Goal: Task Accomplishment & Management: Manage account settings

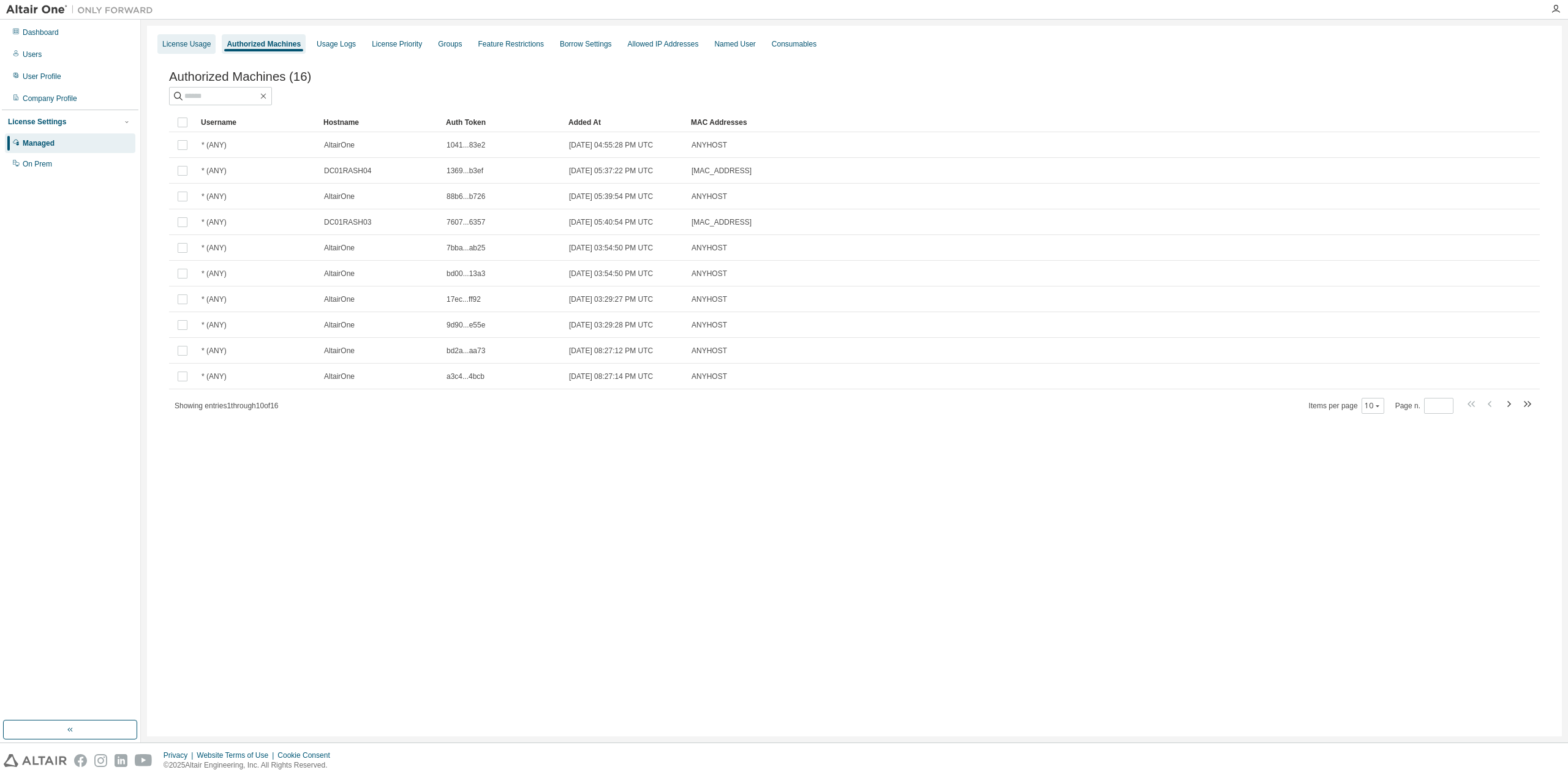
click at [179, 42] on div "License Usage" at bounding box center [186, 45] width 48 height 10
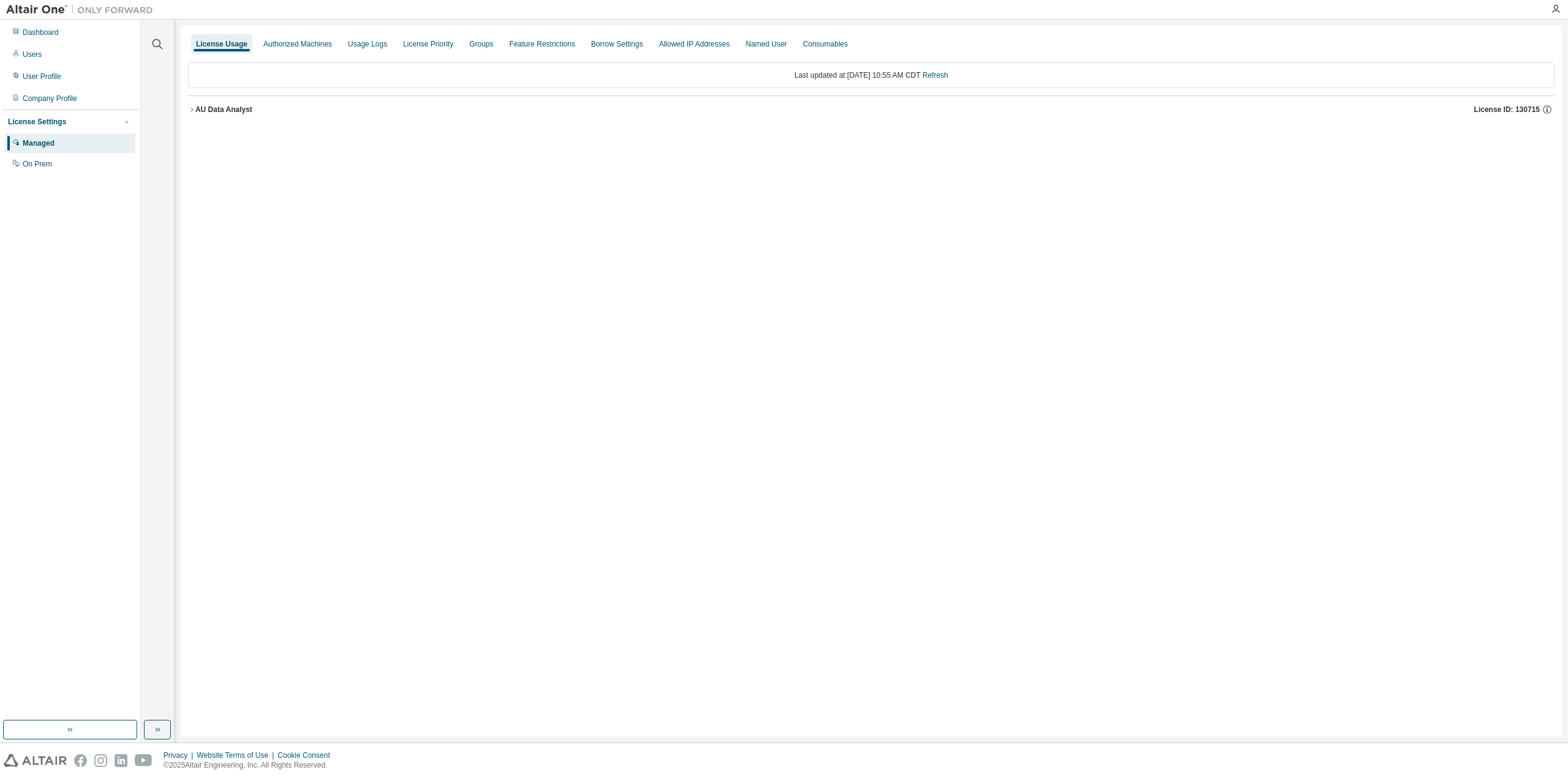
click at [191, 107] on icon "button" at bounding box center [191, 109] width 3 height 4
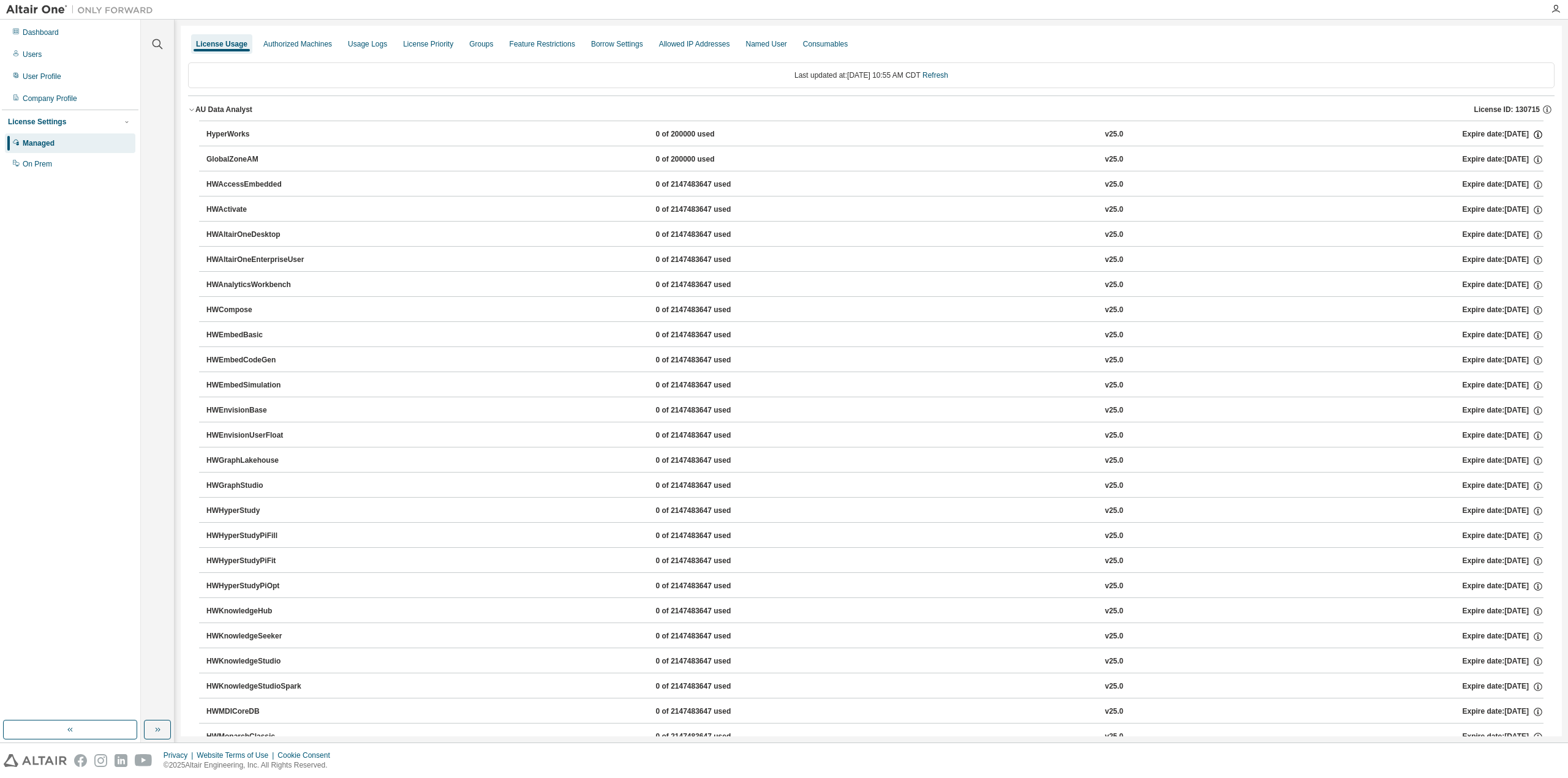
click at [1533, 133] on icon "button" at bounding box center [1538, 134] width 11 height 11
click at [50, 57] on div "Users" at bounding box center [70, 54] width 131 height 19
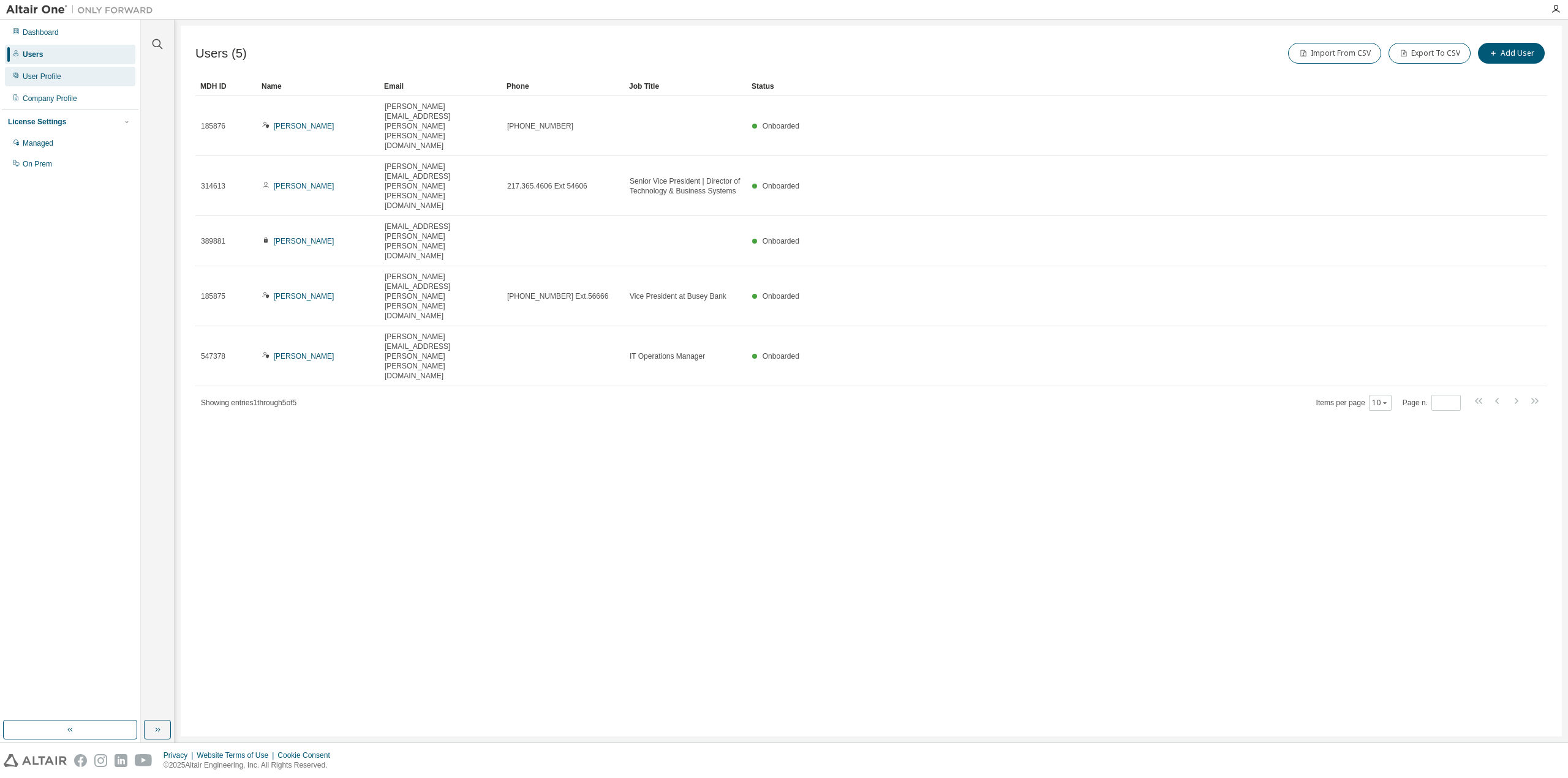
click at [68, 80] on div "User Profile" at bounding box center [70, 76] width 131 height 19
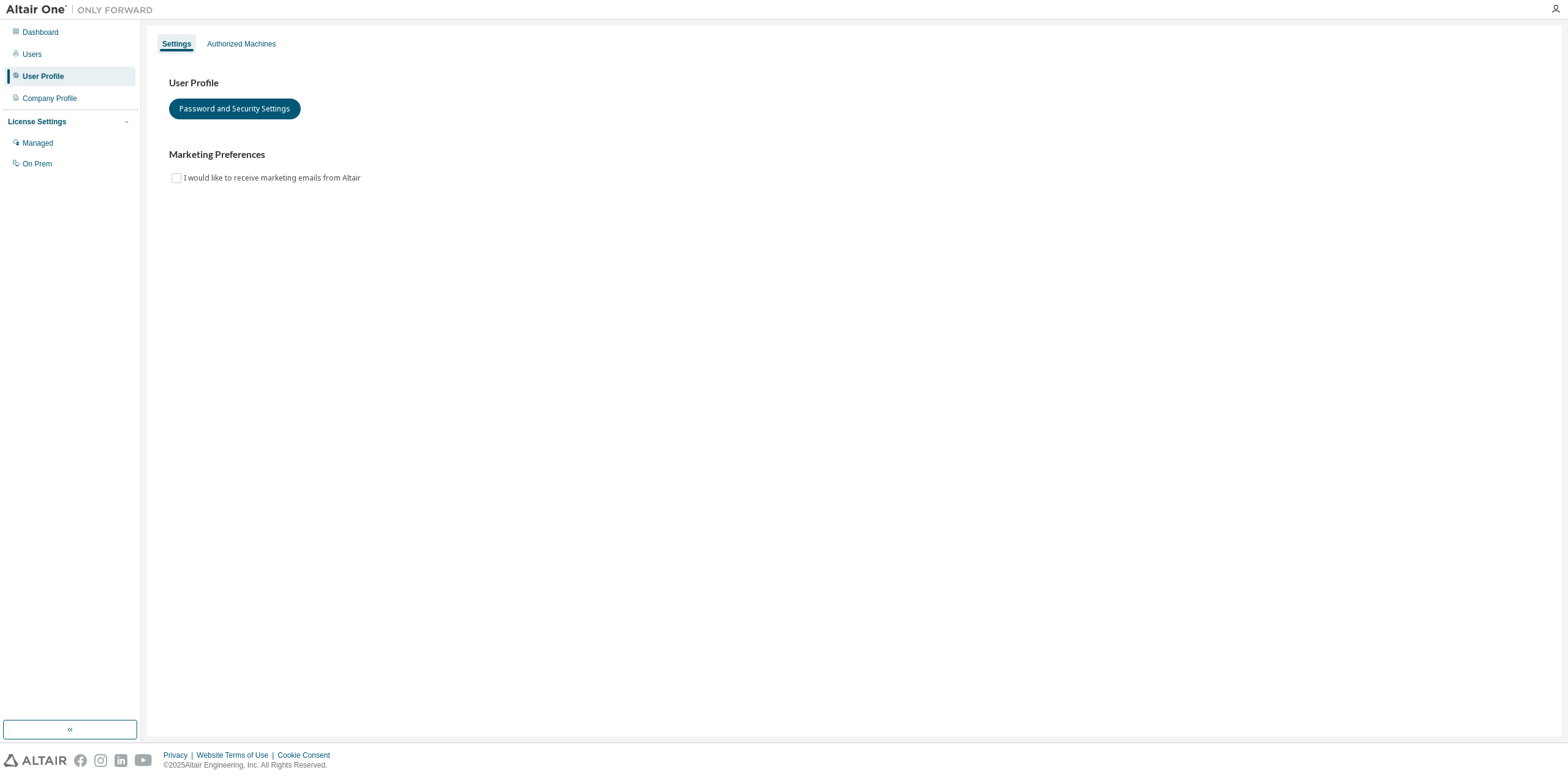
click at [224, 55] on div "Settings Authorized Machines" at bounding box center [854, 44] width 1400 height 22
click at [233, 45] on div "Authorized Machines" at bounding box center [241, 45] width 68 height 10
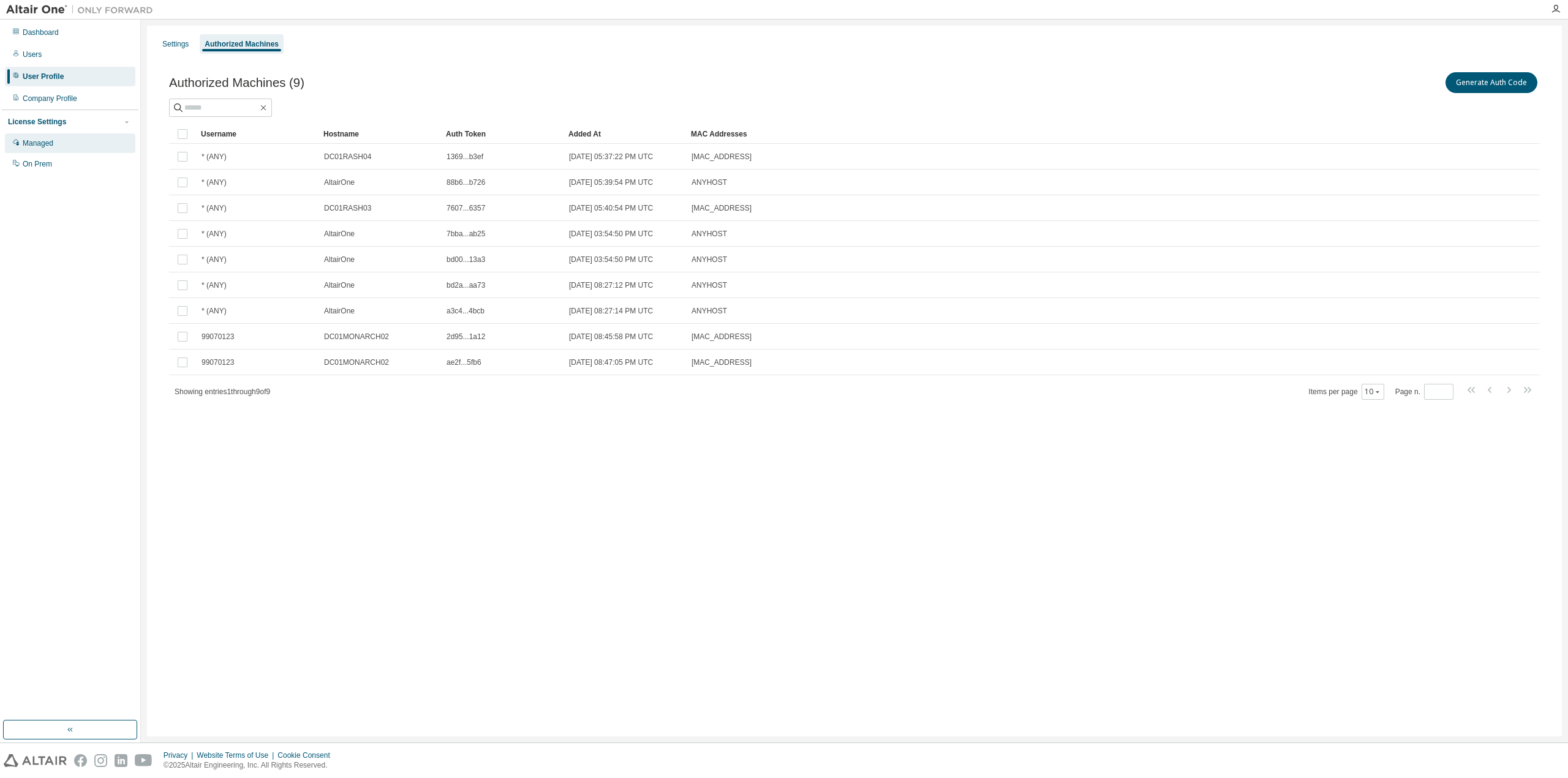
click at [43, 147] on div "Managed" at bounding box center [38, 143] width 30 height 10
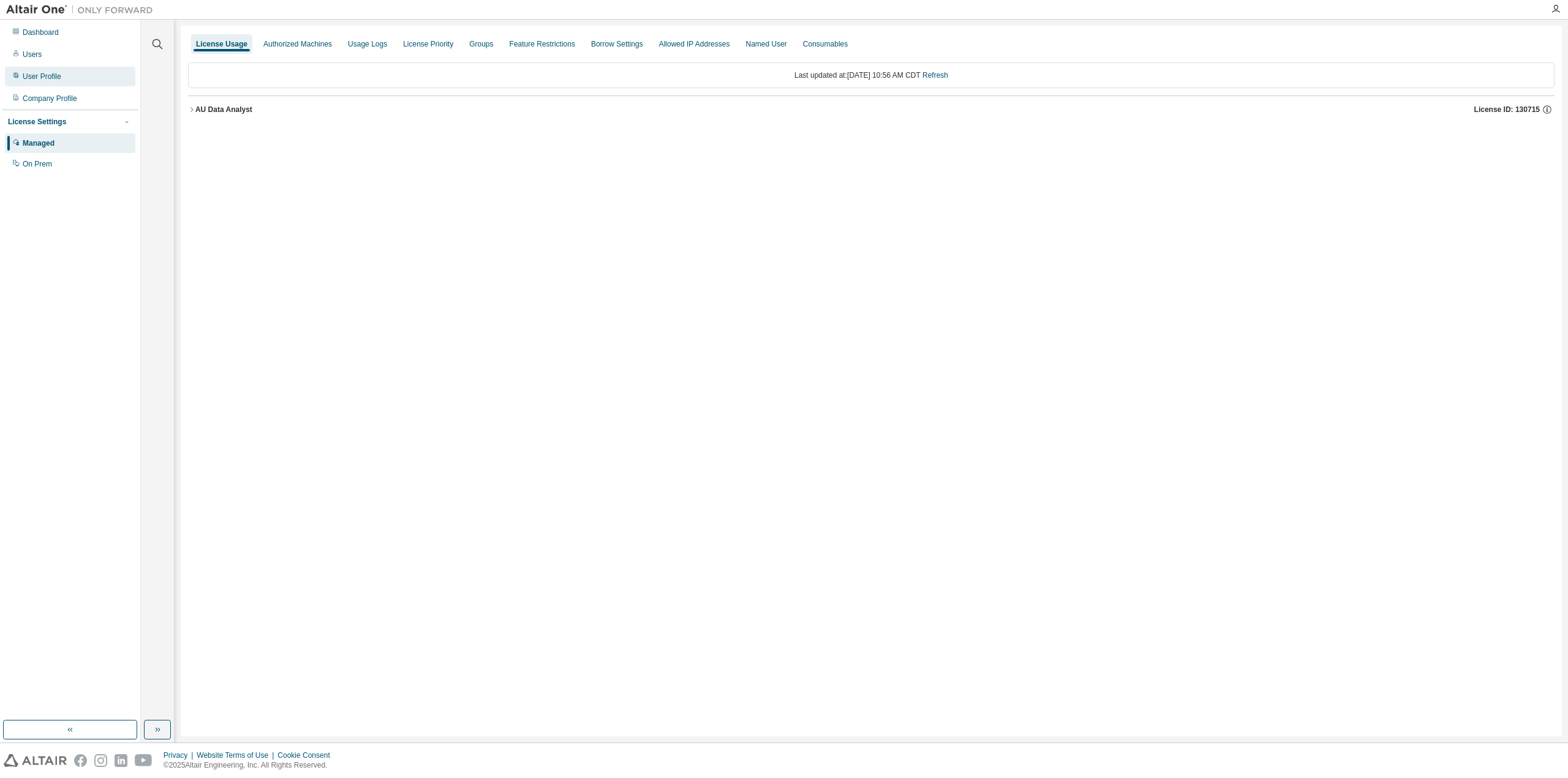
click at [66, 79] on div "User Profile" at bounding box center [70, 76] width 131 height 19
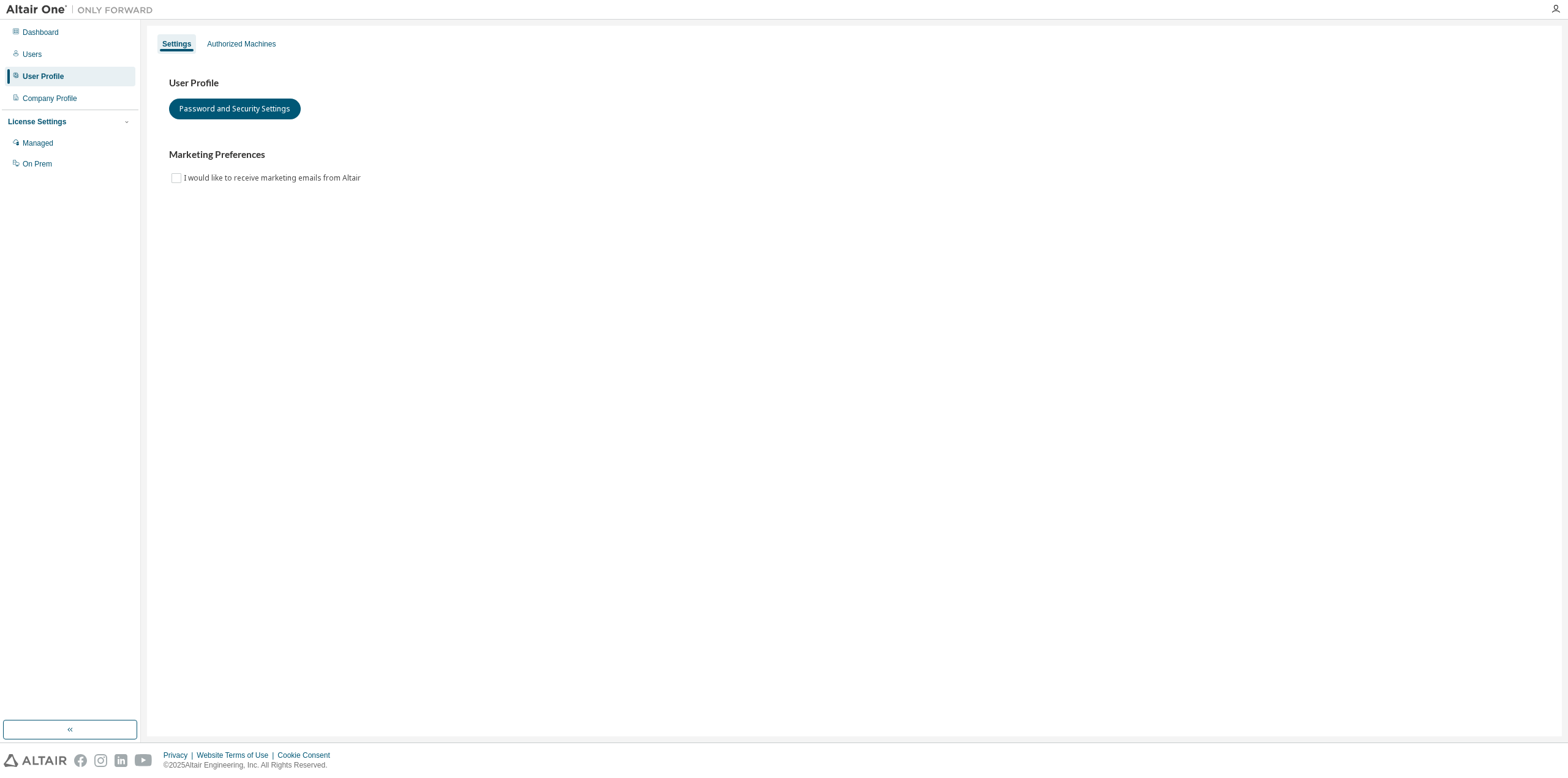
click at [54, 109] on div "Dashboard Users User Profile Company Profile License Settings Managed On Prem" at bounding box center [70, 98] width 136 height 154
click at [43, 61] on div "Users" at bounding box center [70, 54] width 131 height 19
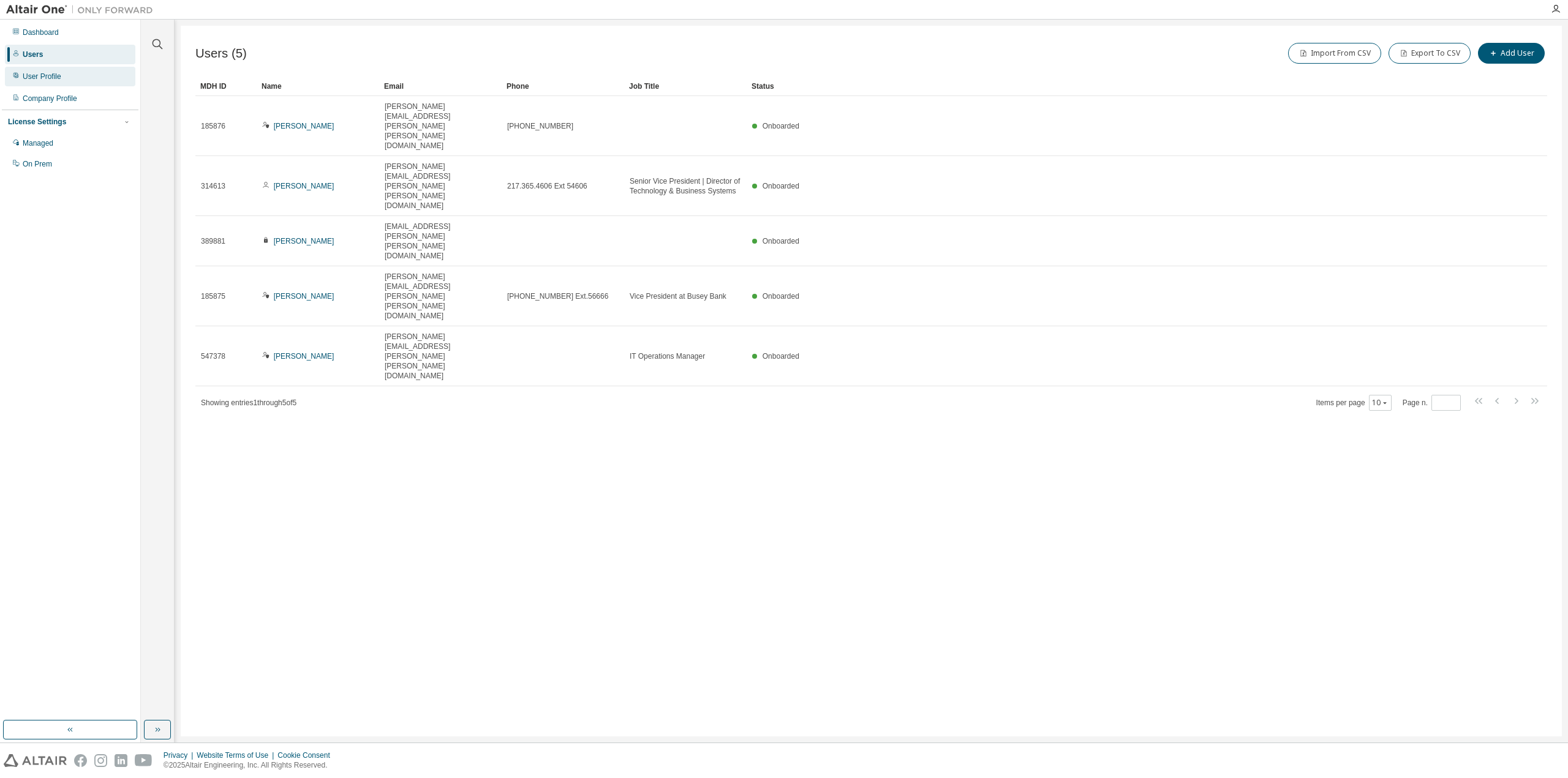
click at [49, 79] on div "User Profile" at bounding box center [42, 77] width 39 height 10
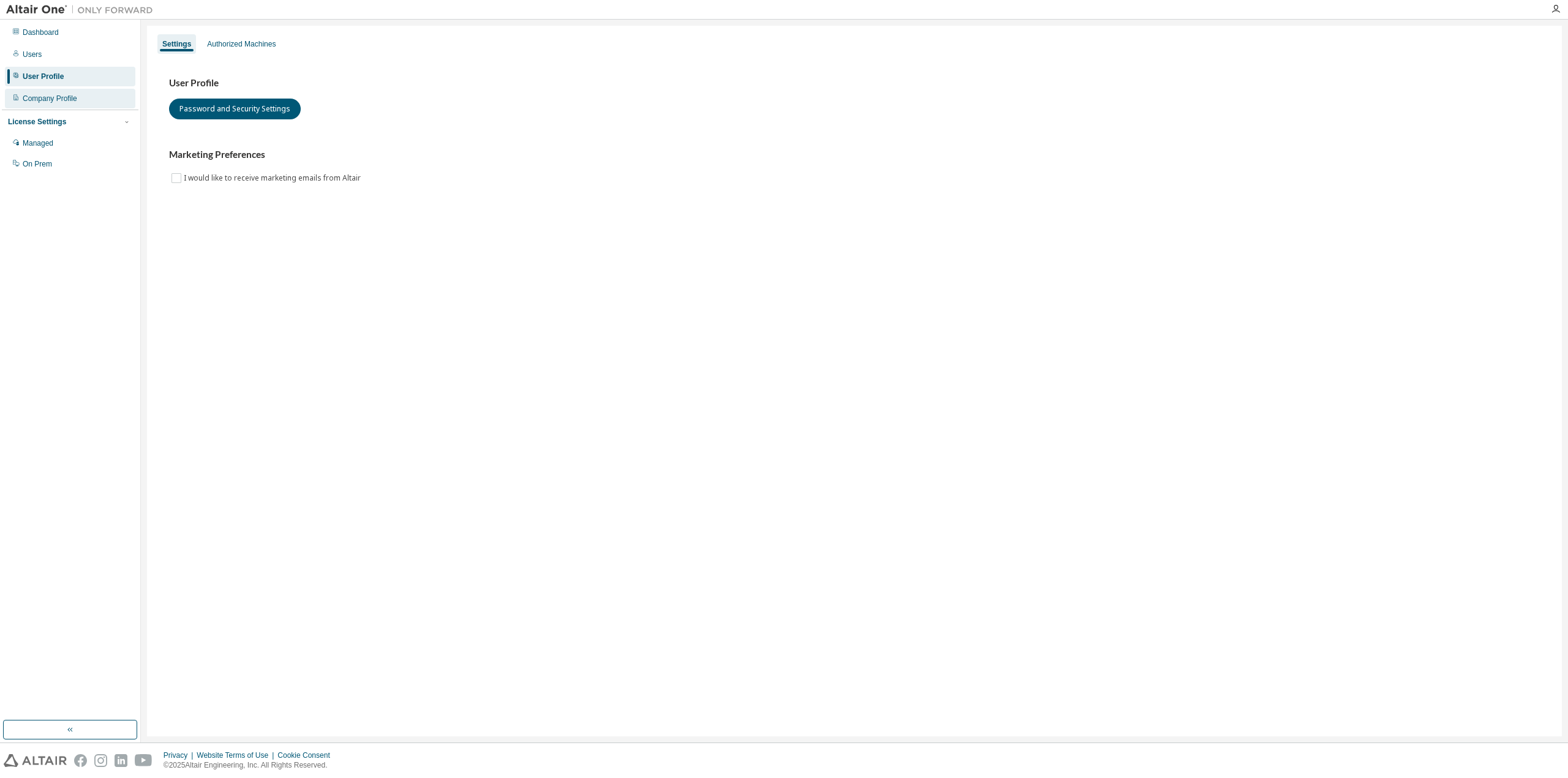
click at [53, 98] on div "Company Profile" at bounding box center [50, 99] width 55 height 10
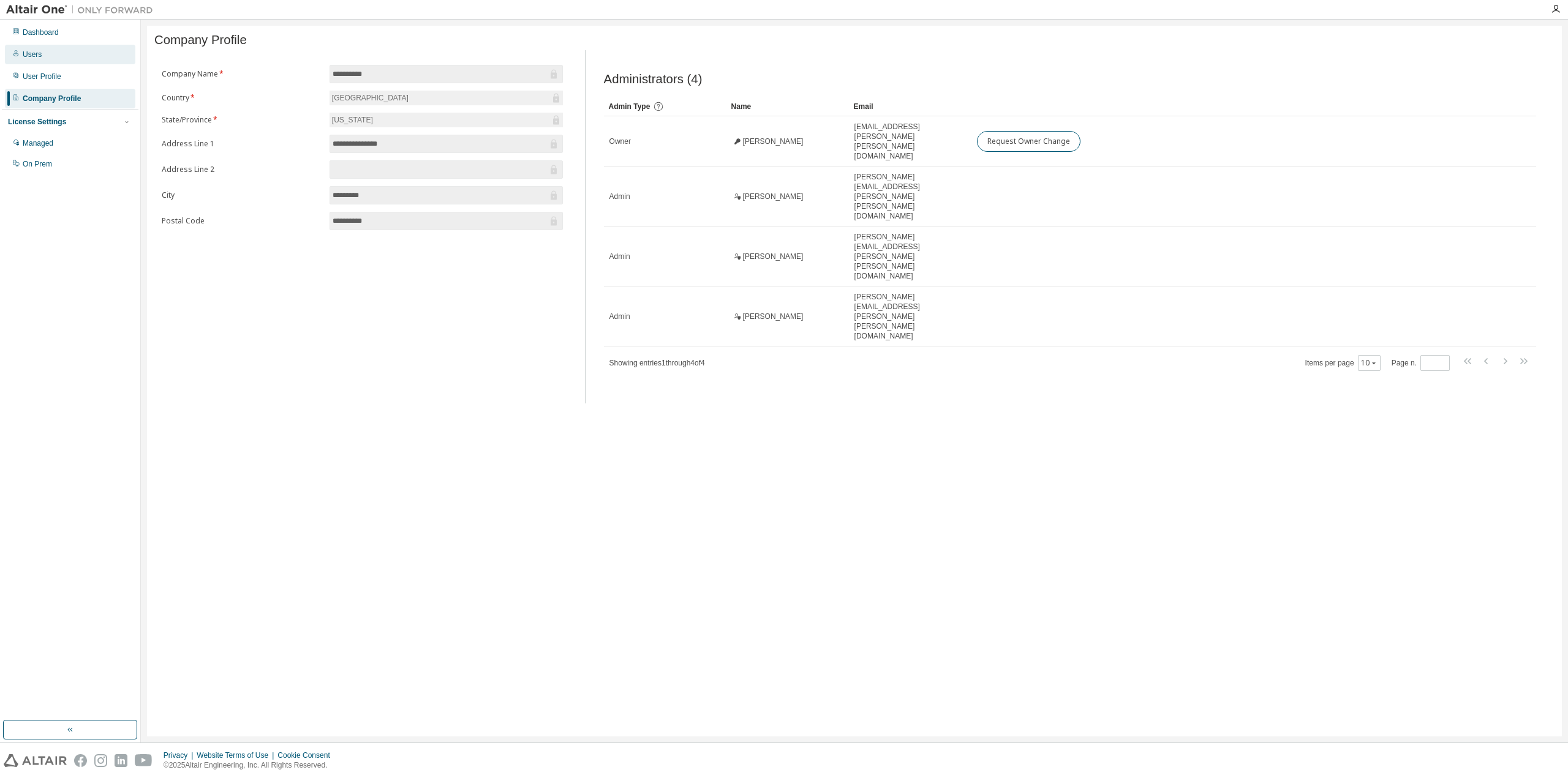
click at [43, 60] on div "Users" at bounding box center [70, 54] width 131 height 19
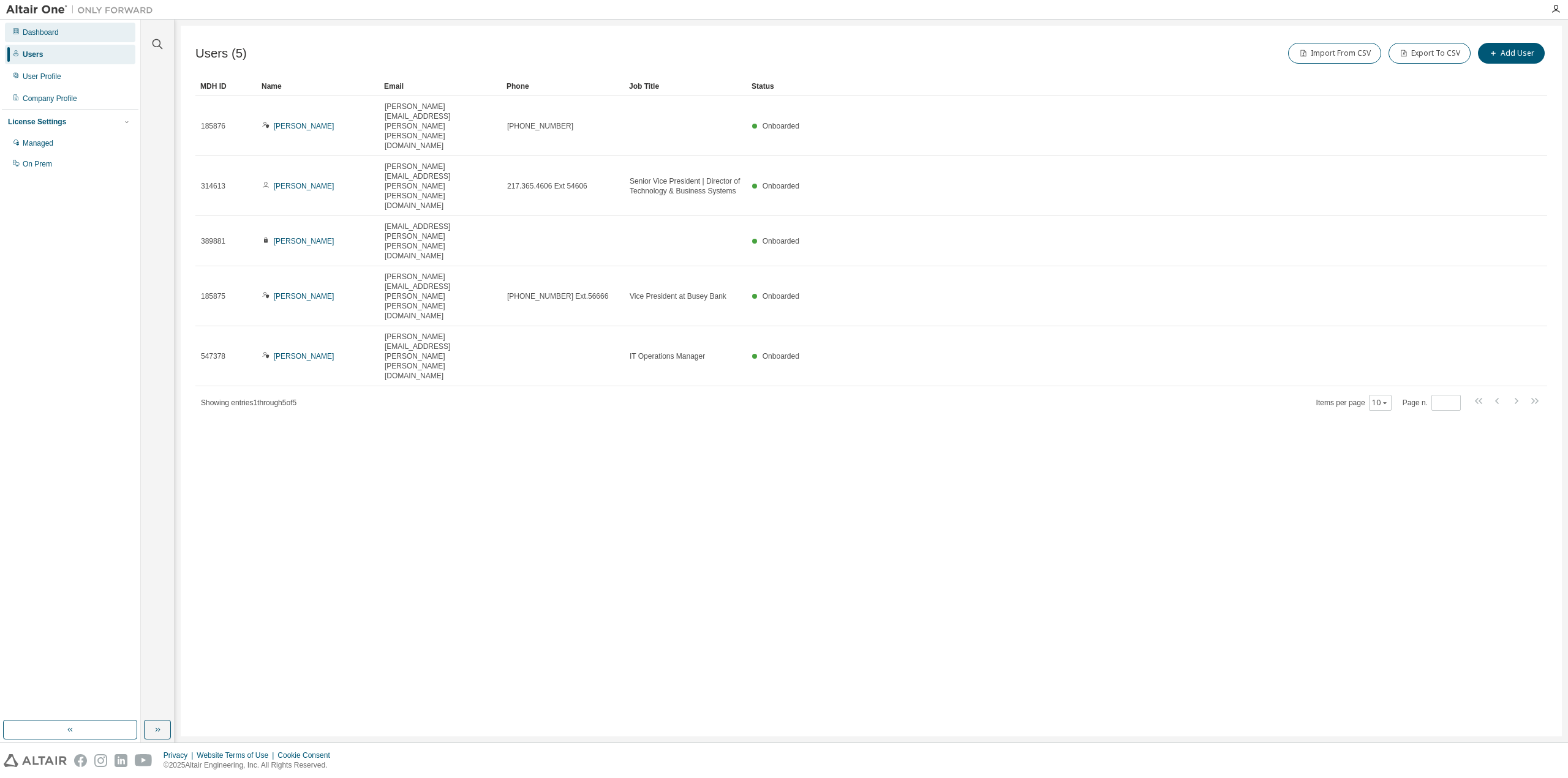
click at [49, 34] on div "Dashboard" at bounding box center [40, 33] width 36 height 10
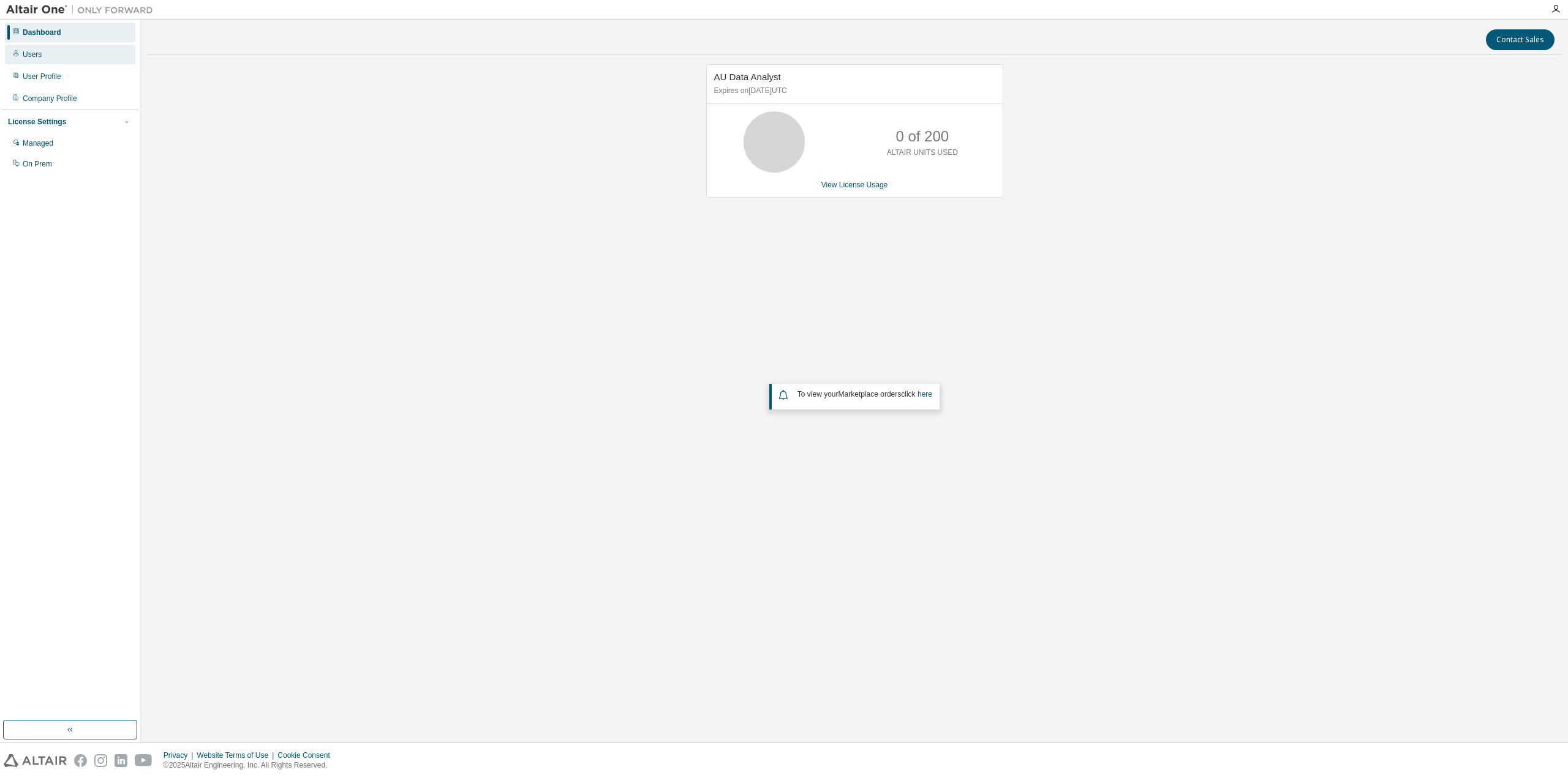
click at [44, 63] on div "Users" at bounding box center [70, 54] width 131 height 19
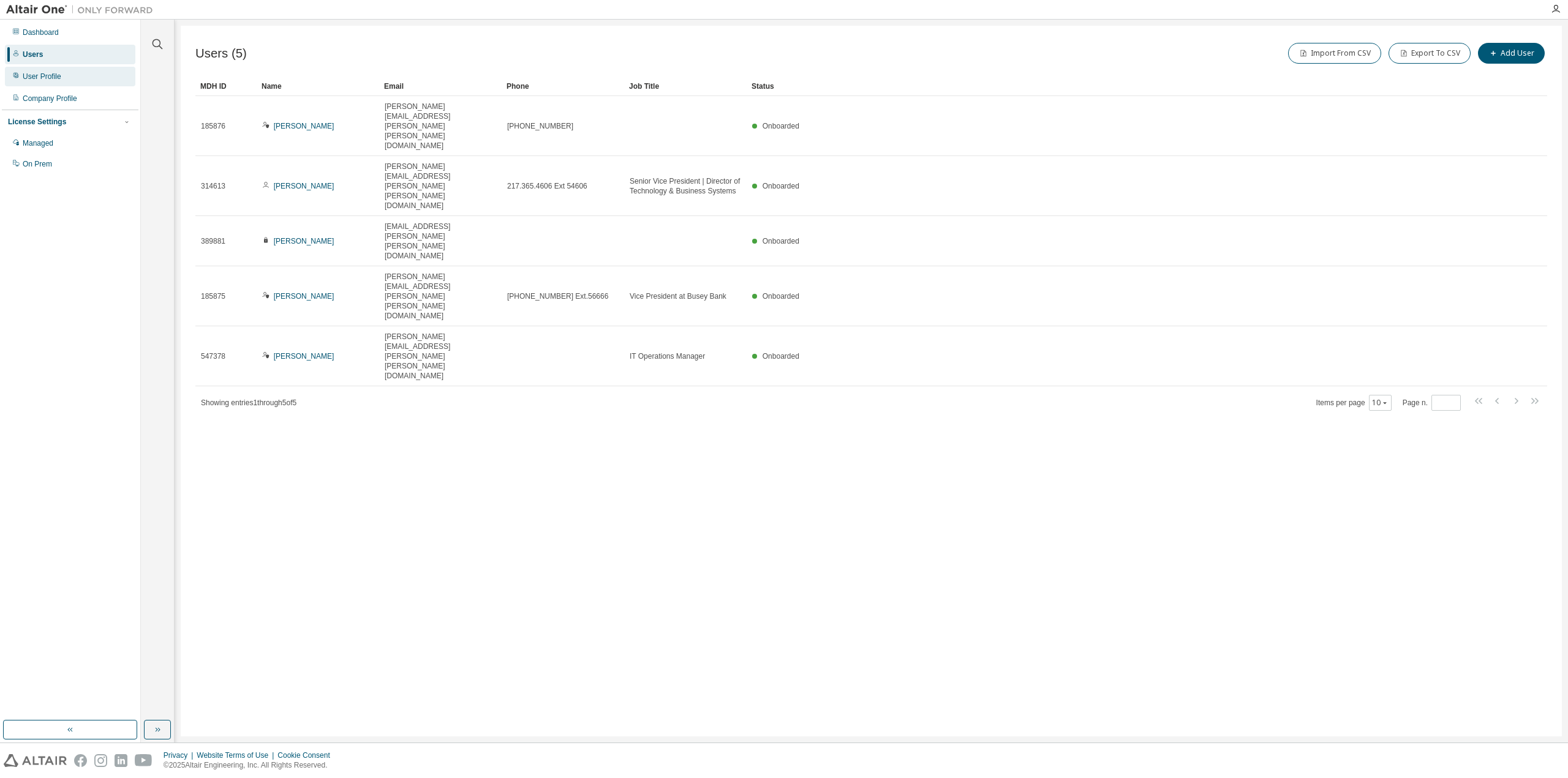
click at [54, 83] on div "User Profile" at bounding box center [70, 76] width 131 height 19
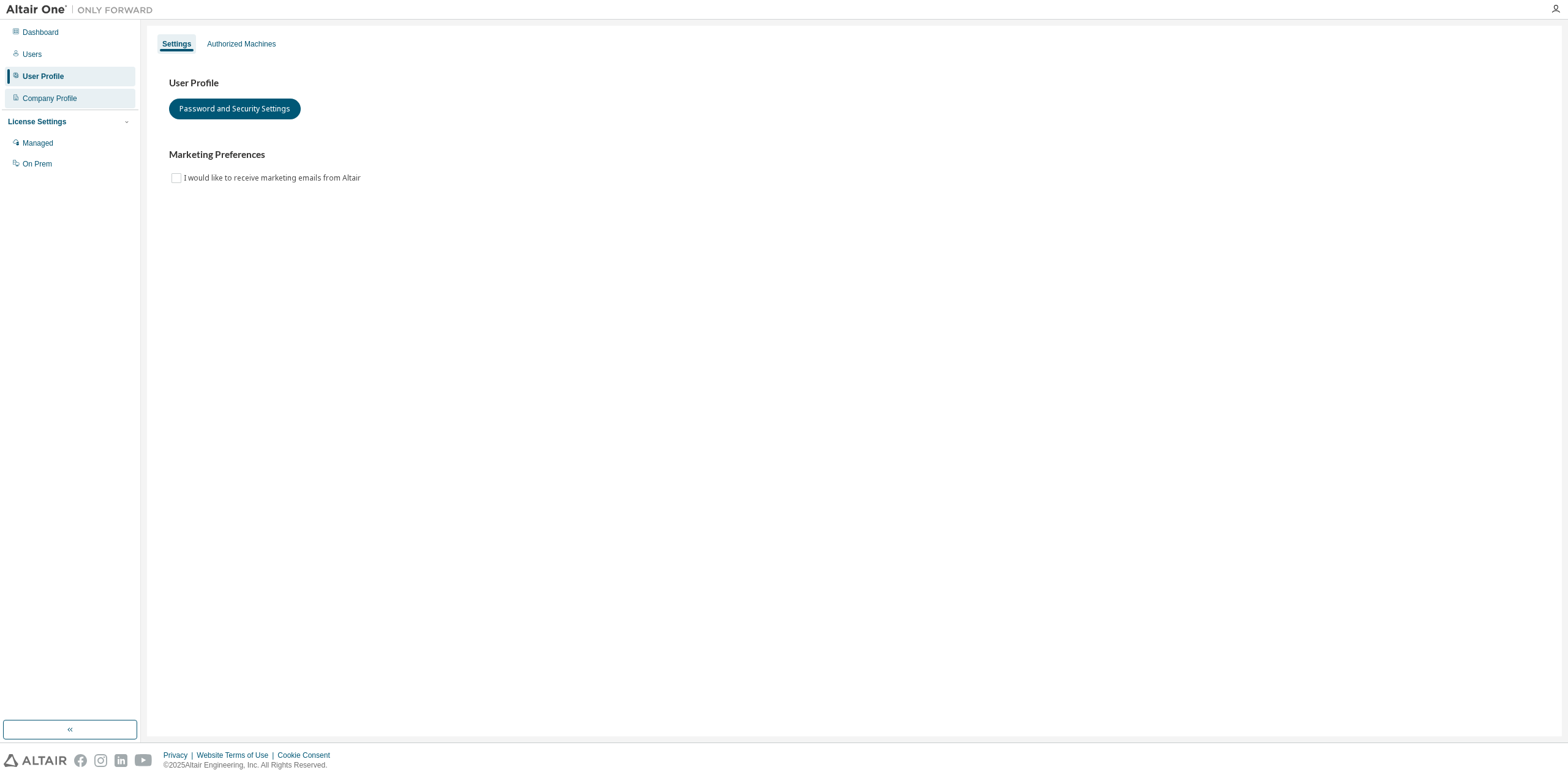
click at [61, 98] on div "Company Profile" at bounding box center [50, 99] width 55 height 10
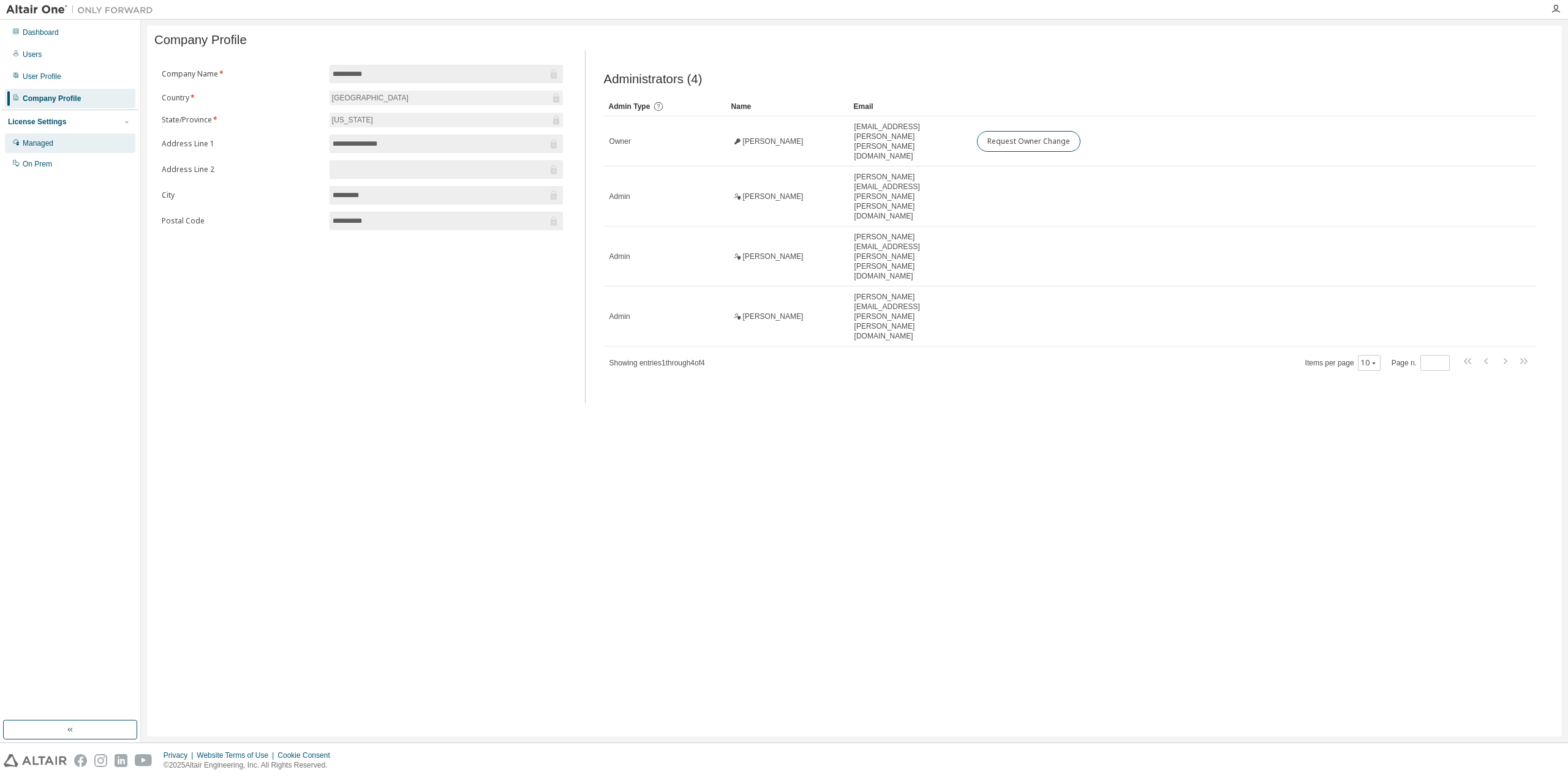
click at [60, 145] on div "Managed" at bounding box center [70, 143] width 131 height 19
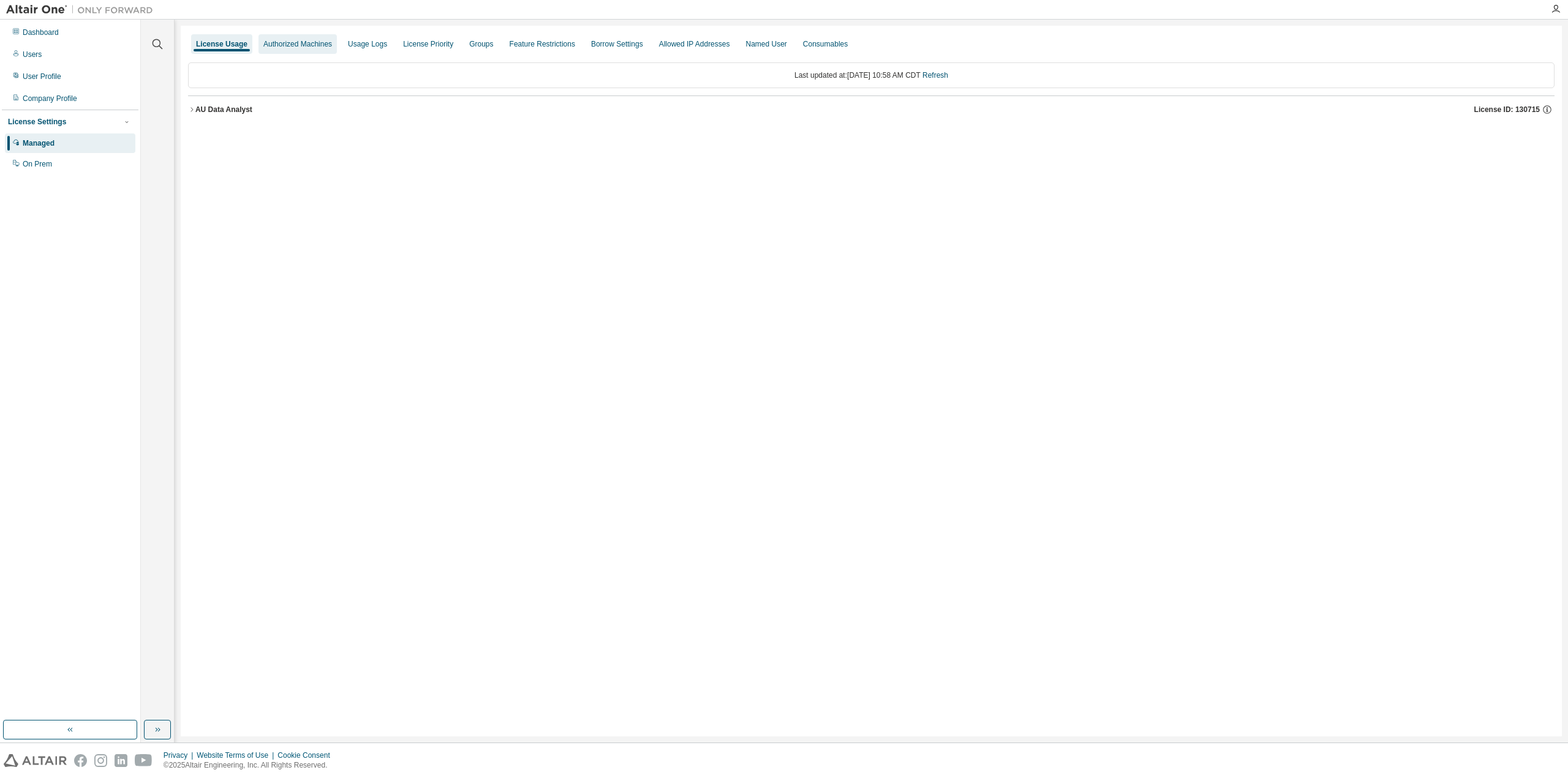
click at [289, 45] on div "Authorized Machines" at bounding box center [297, 45] width 68 height 10
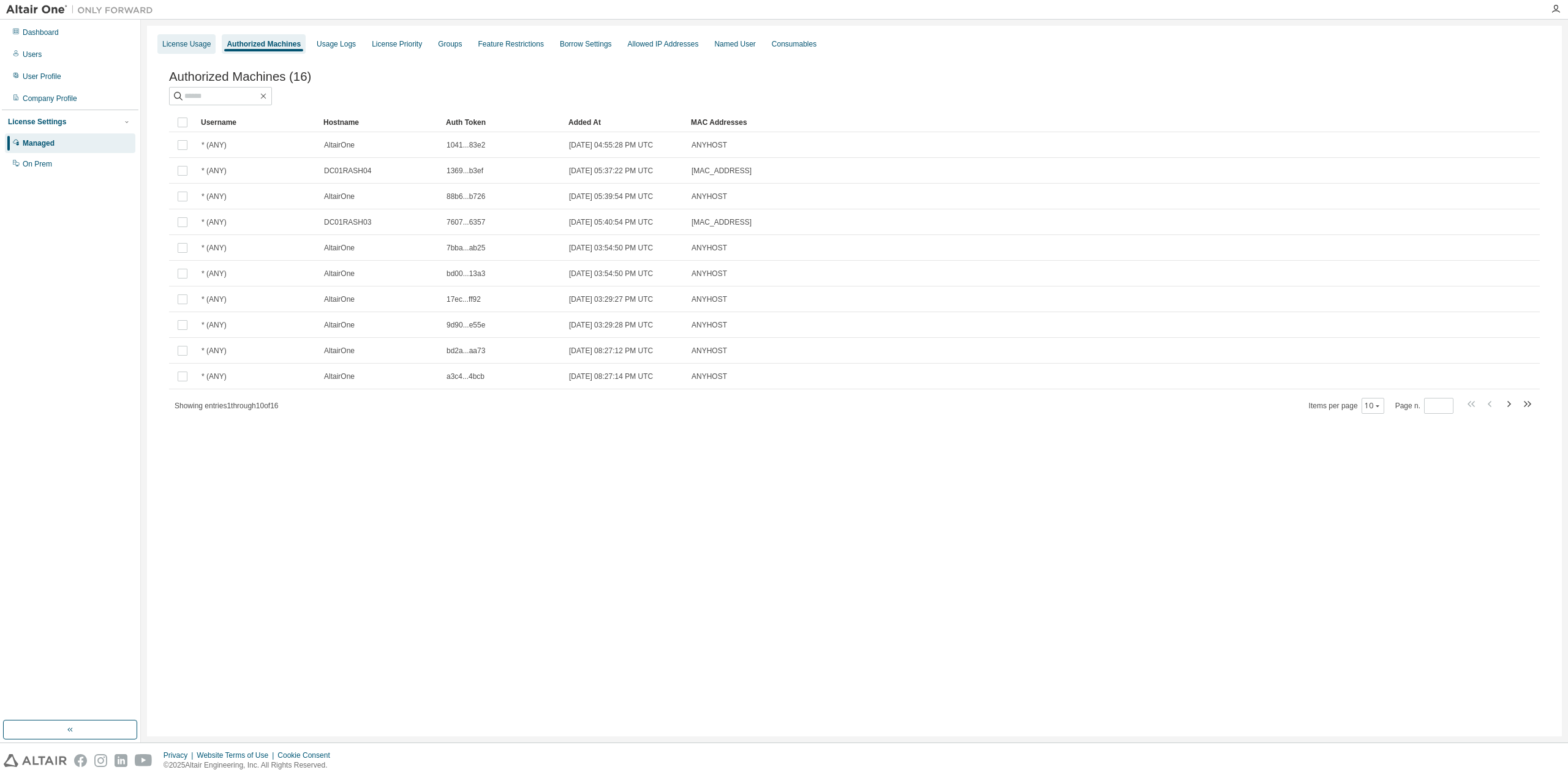
click at [195, 44] on div "License Usage" at bounding box center [186, 45] width 48 height 10
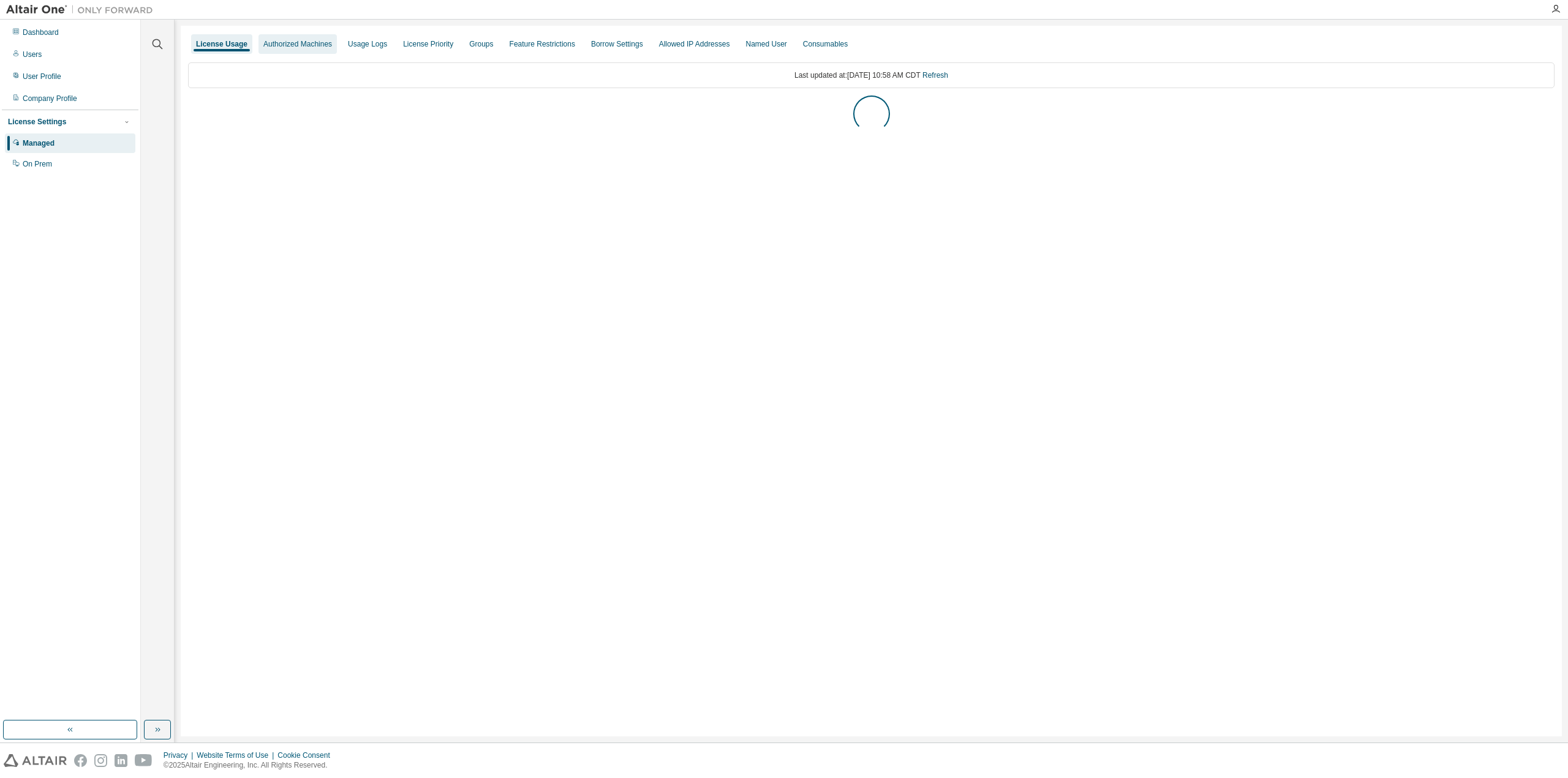
click at [287, 42] on div "Authorized Machines" at bounding box center [297, 45] width 68 height 10
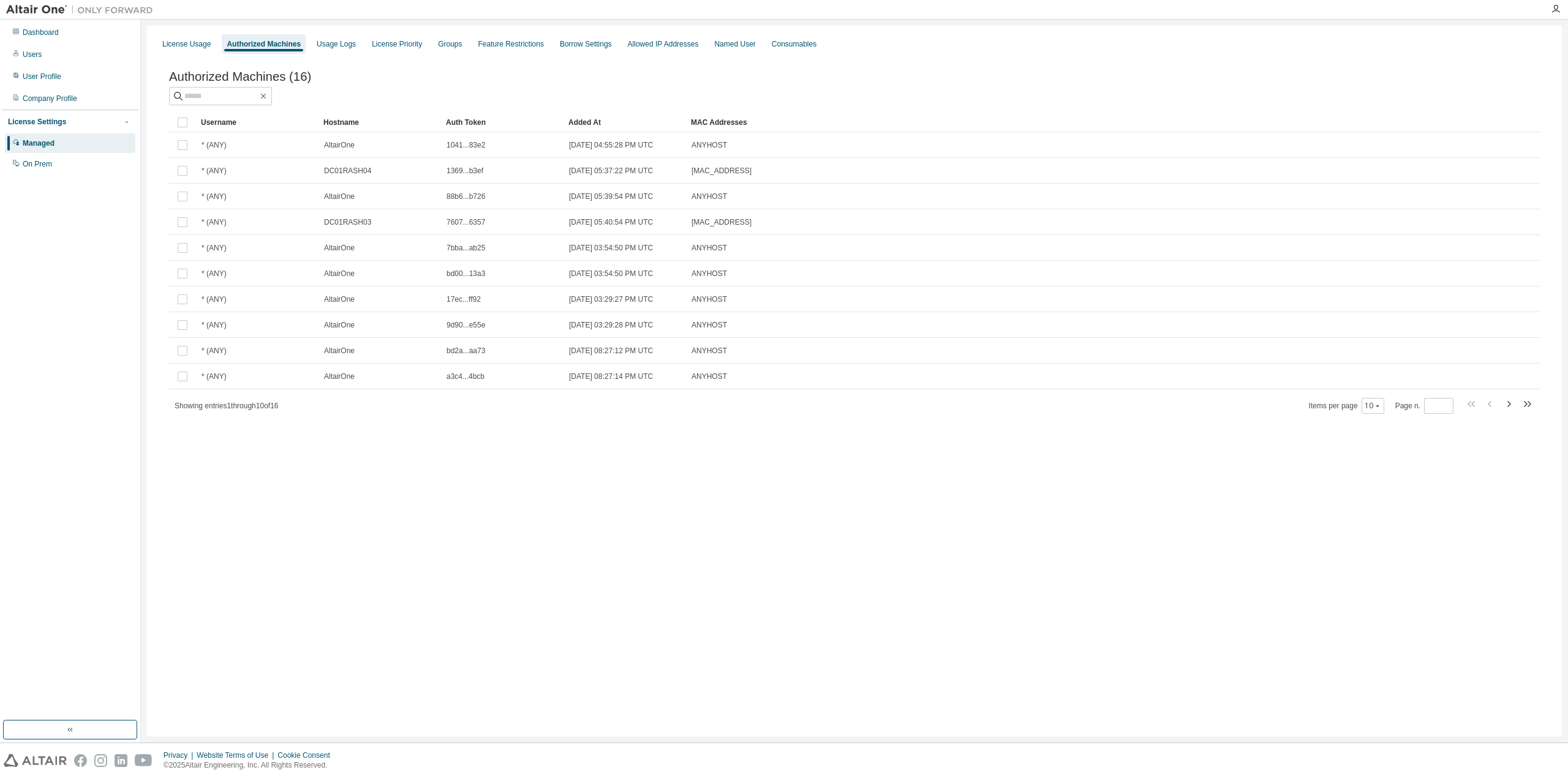
drag, startPoint x: 188, startPoint y: 46, endPoint x: 250, endPoint y: 42, distance: 62.1
click at [188, 46] on div "License Usage" at bounding box center [186, 45] width 48 height 10
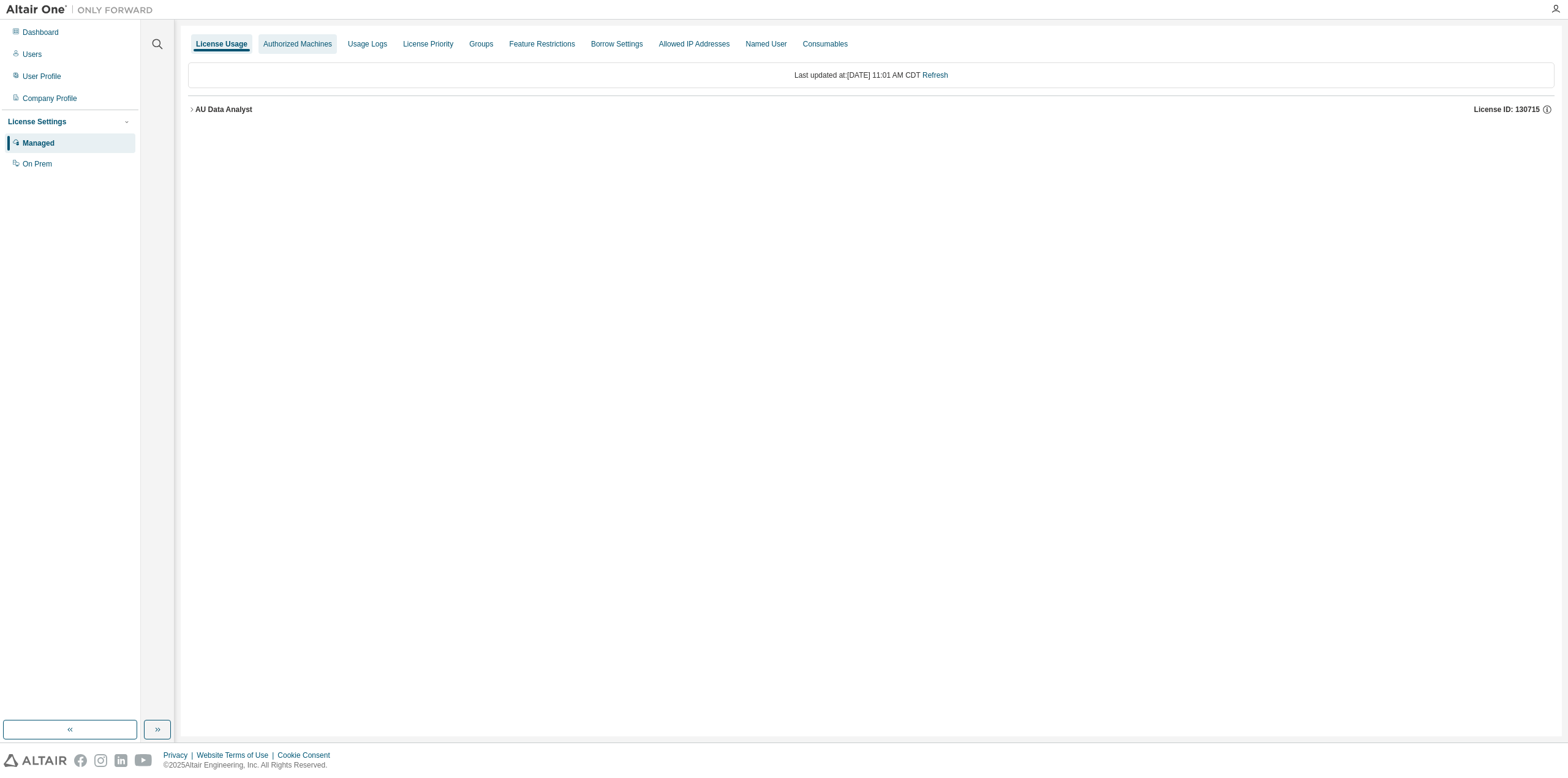
click at [297, 44] on div "Authorized Machines" at bounding box center [297, 45] width 68 height 10
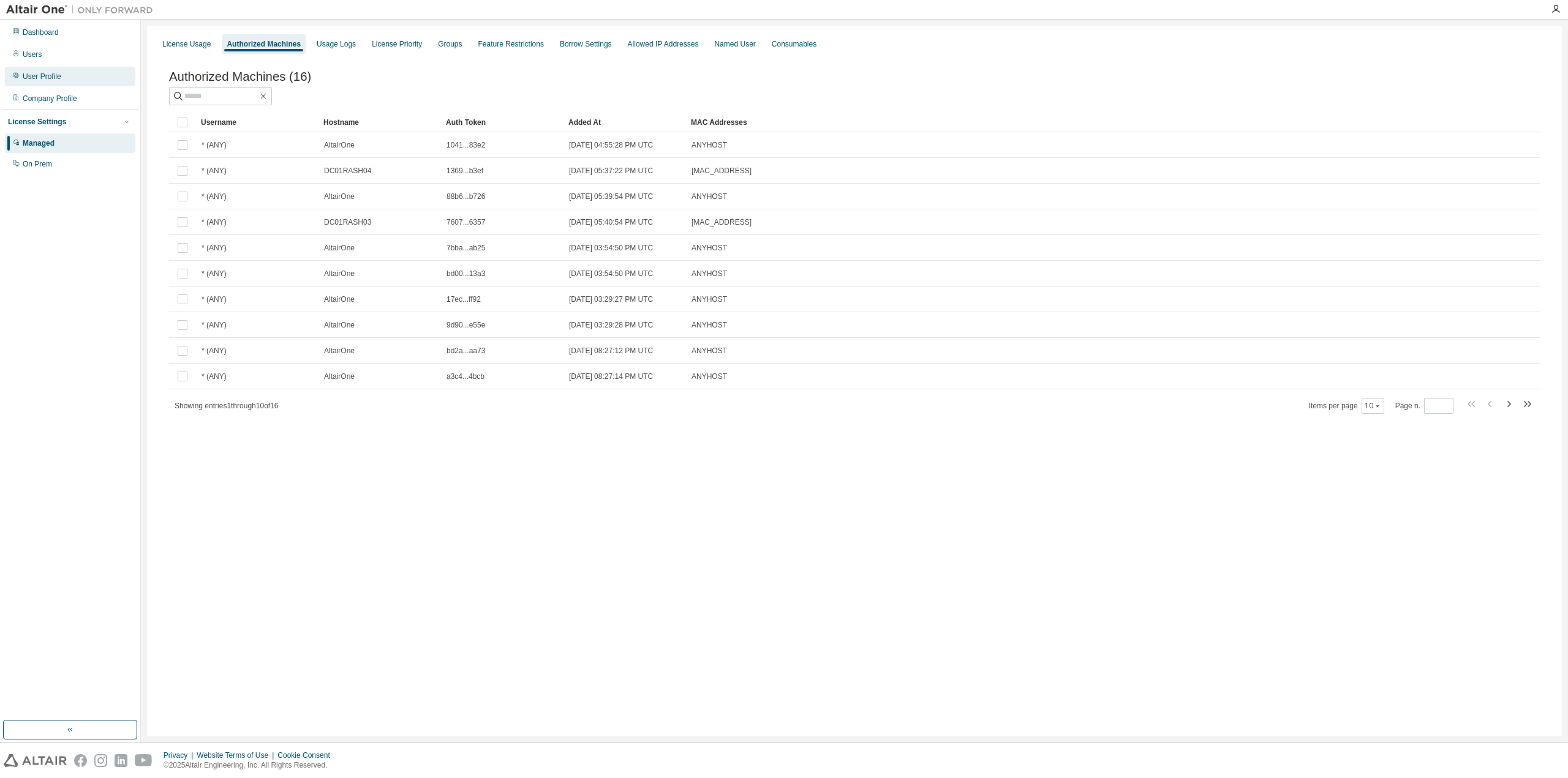
click at [61, 75] on div "User Profile" at bounding box center [70, 76] width 131 height 19
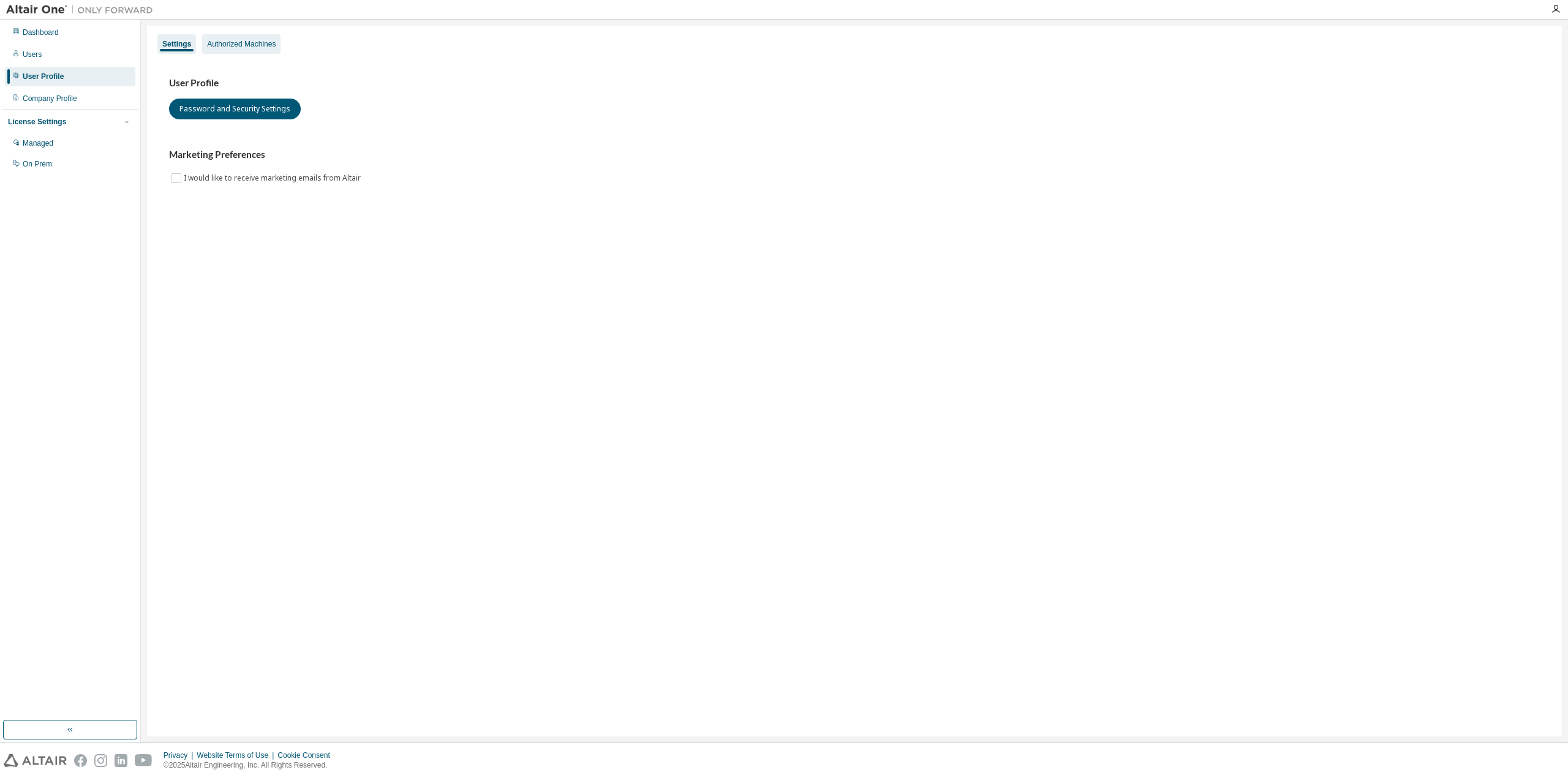
click at [239, 44] on div "Authorized Machines" at bounding box center [241, 45] width 68 height 10
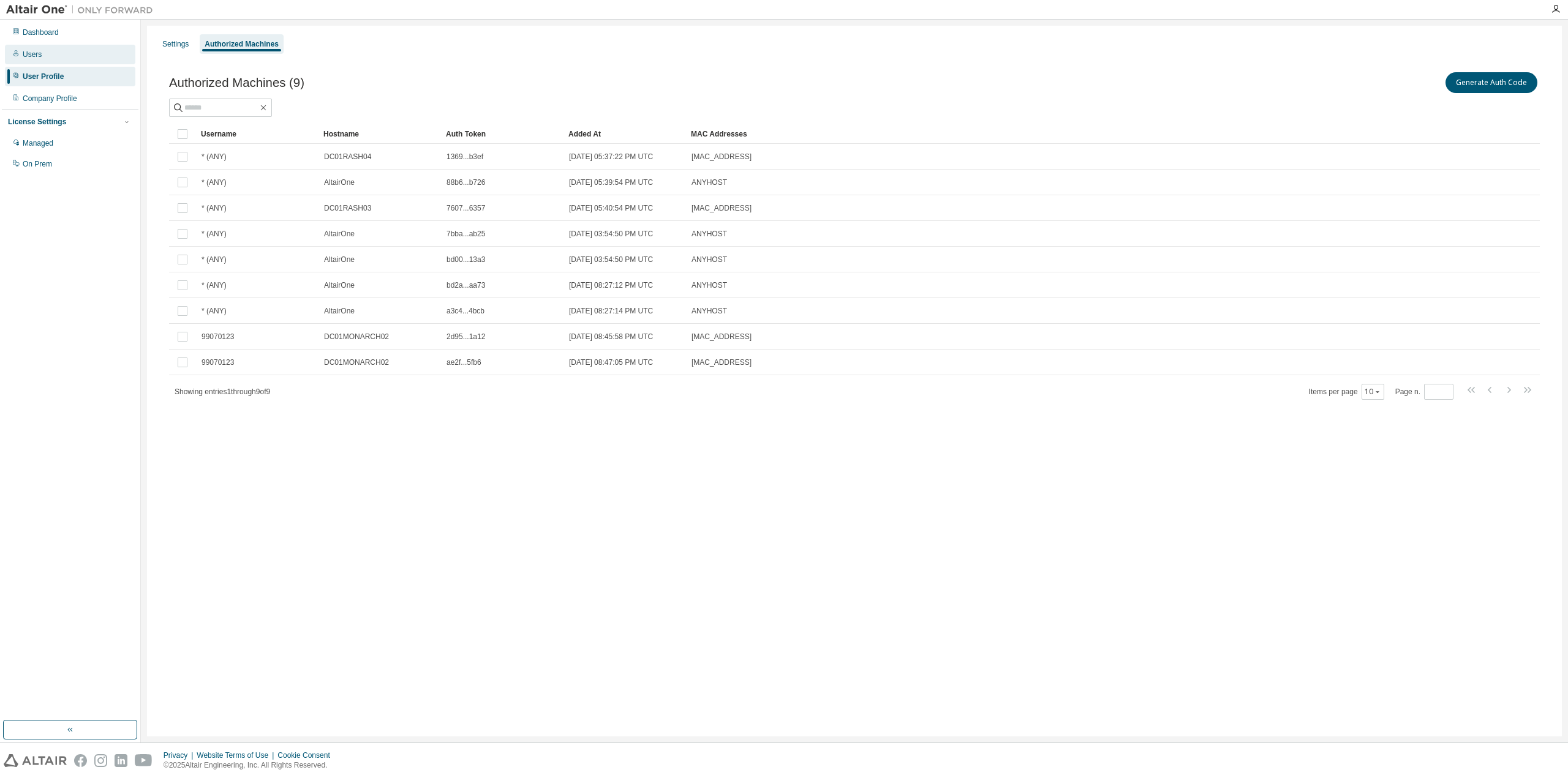
click at [43, 58] on div "Users" at bounding box center [70, 54] width 131 height 19
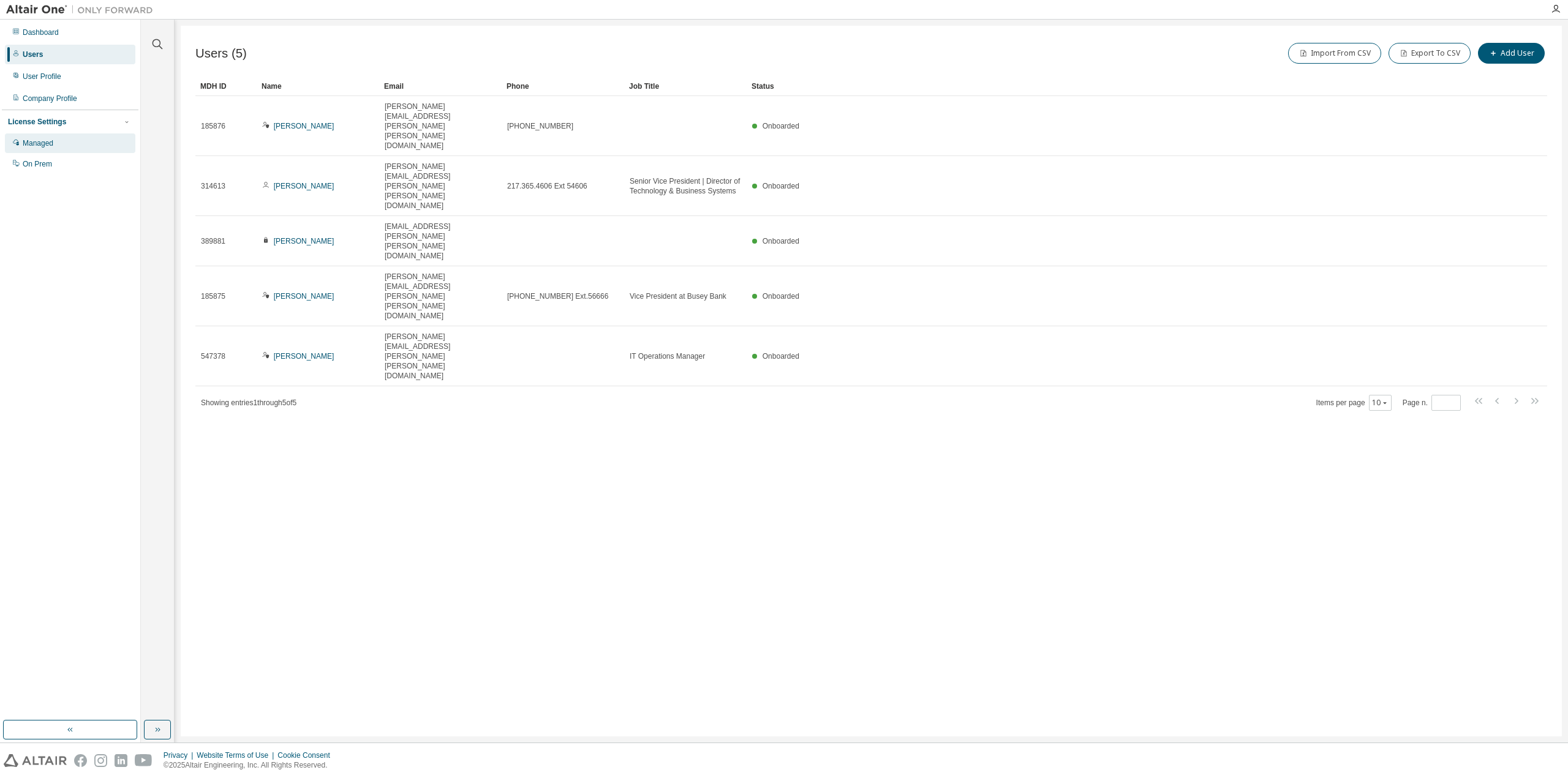
click at [44, 147] on div "Managed" at bounding box center [38, 143] width 30 height 10
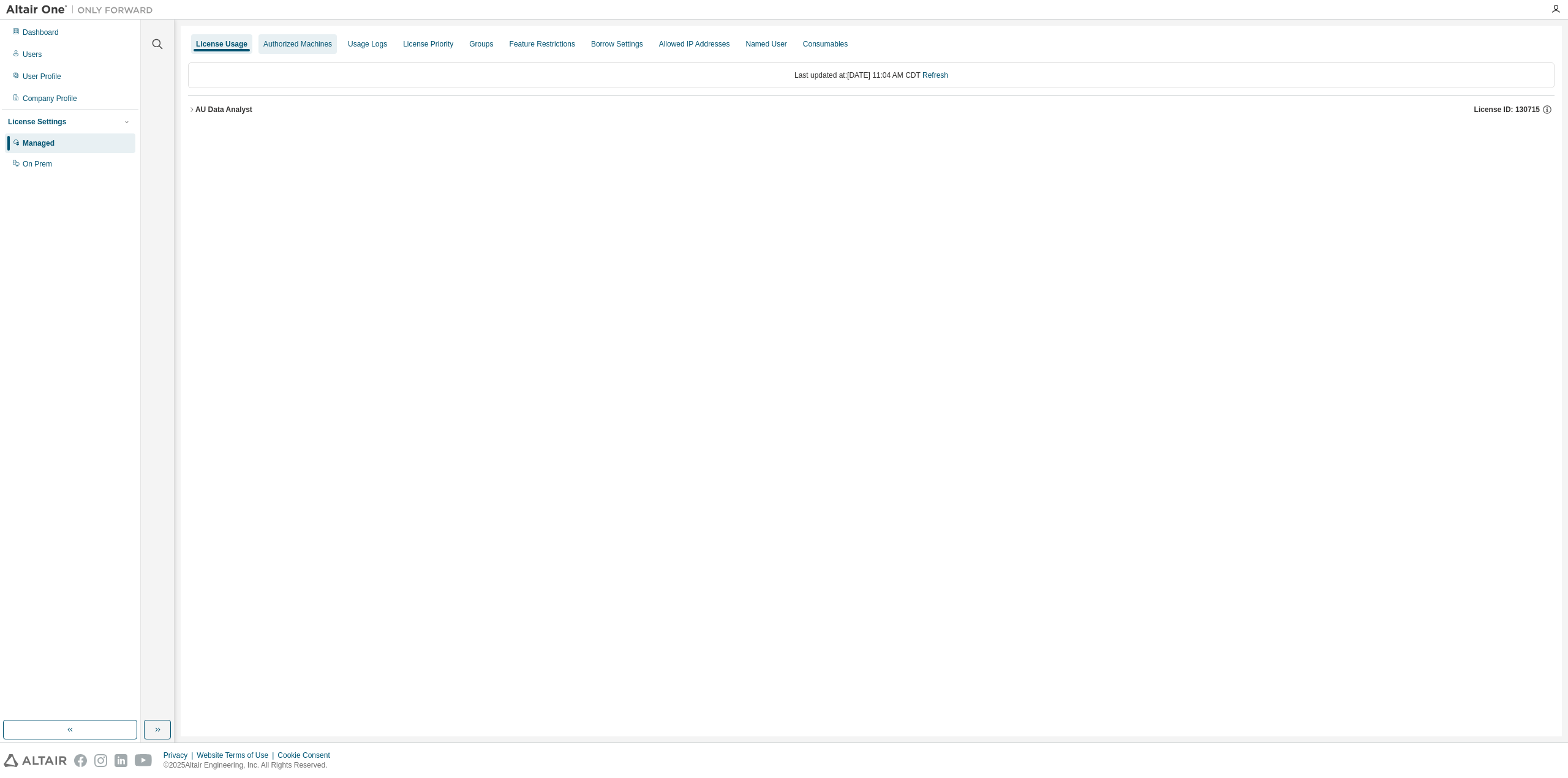
click at [303, 45] on div "Authorized Machines" at bounding box center [297, 45] width 68 height 10
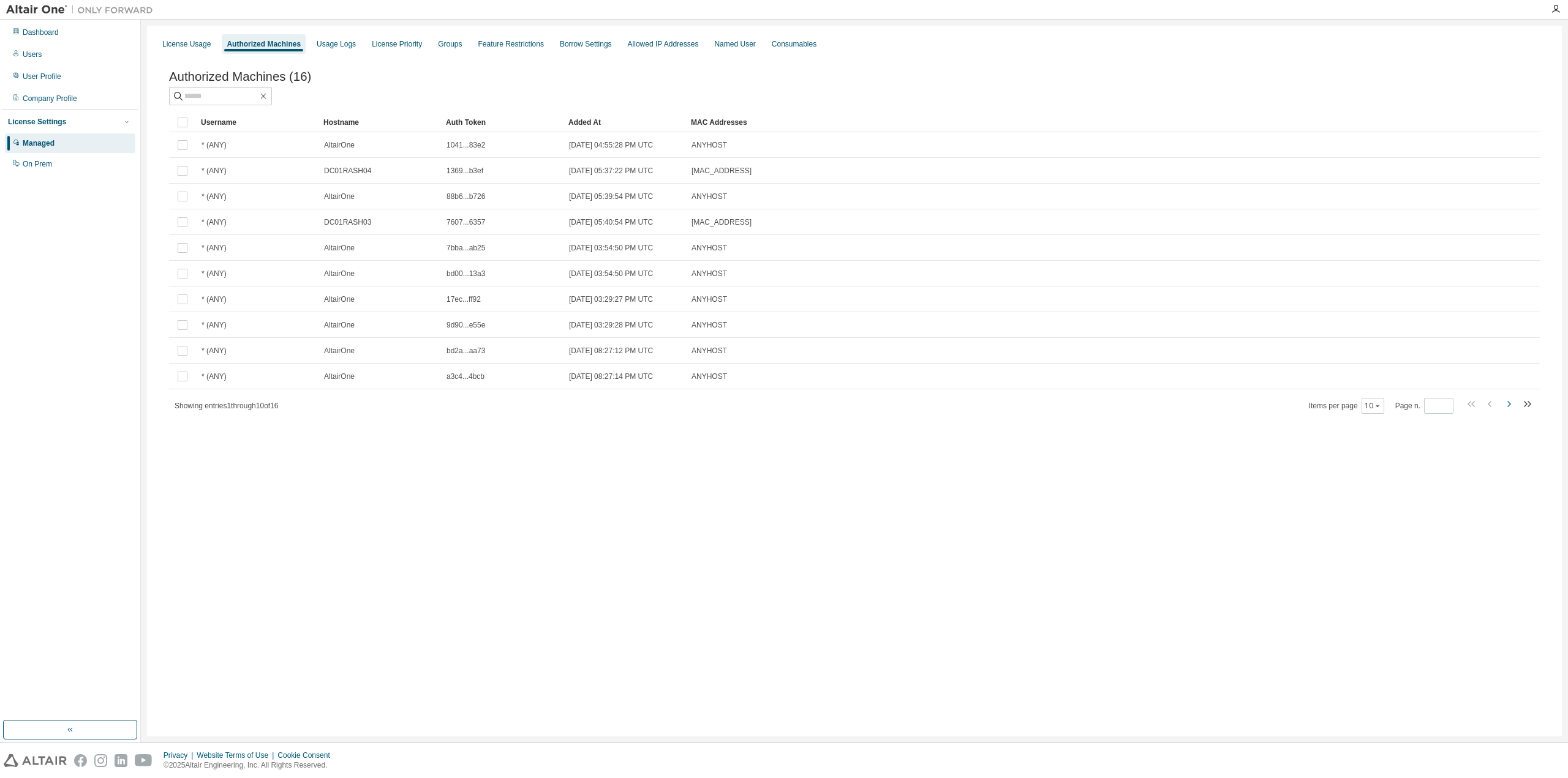
click at [1508, 405] on icon "button" at bounding box center [1509, 403] width 3 height 6
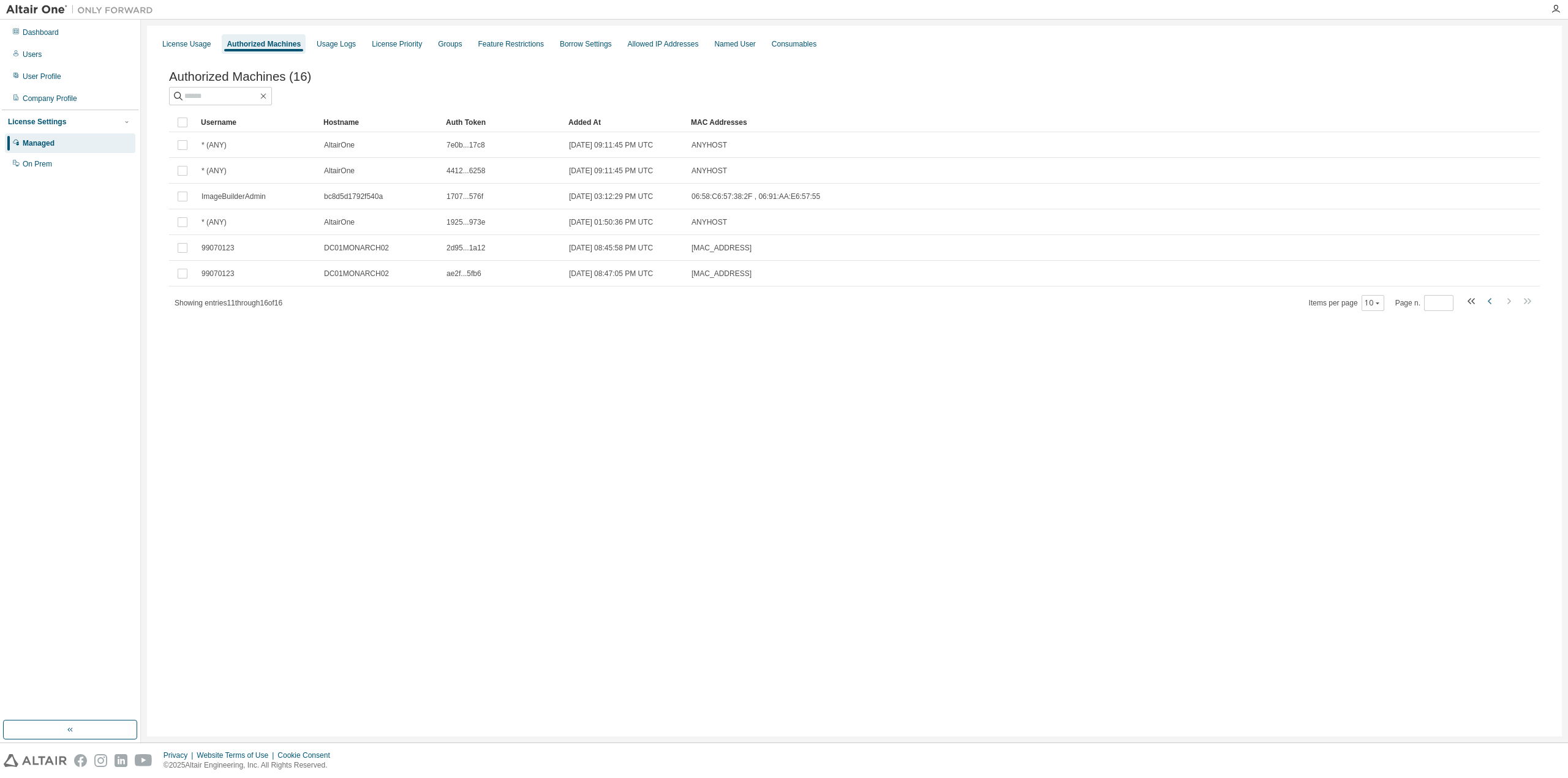
click at [1491, 302] on icon "button" at bounding box center [1490, 301] width 14 height 14
type input "*"
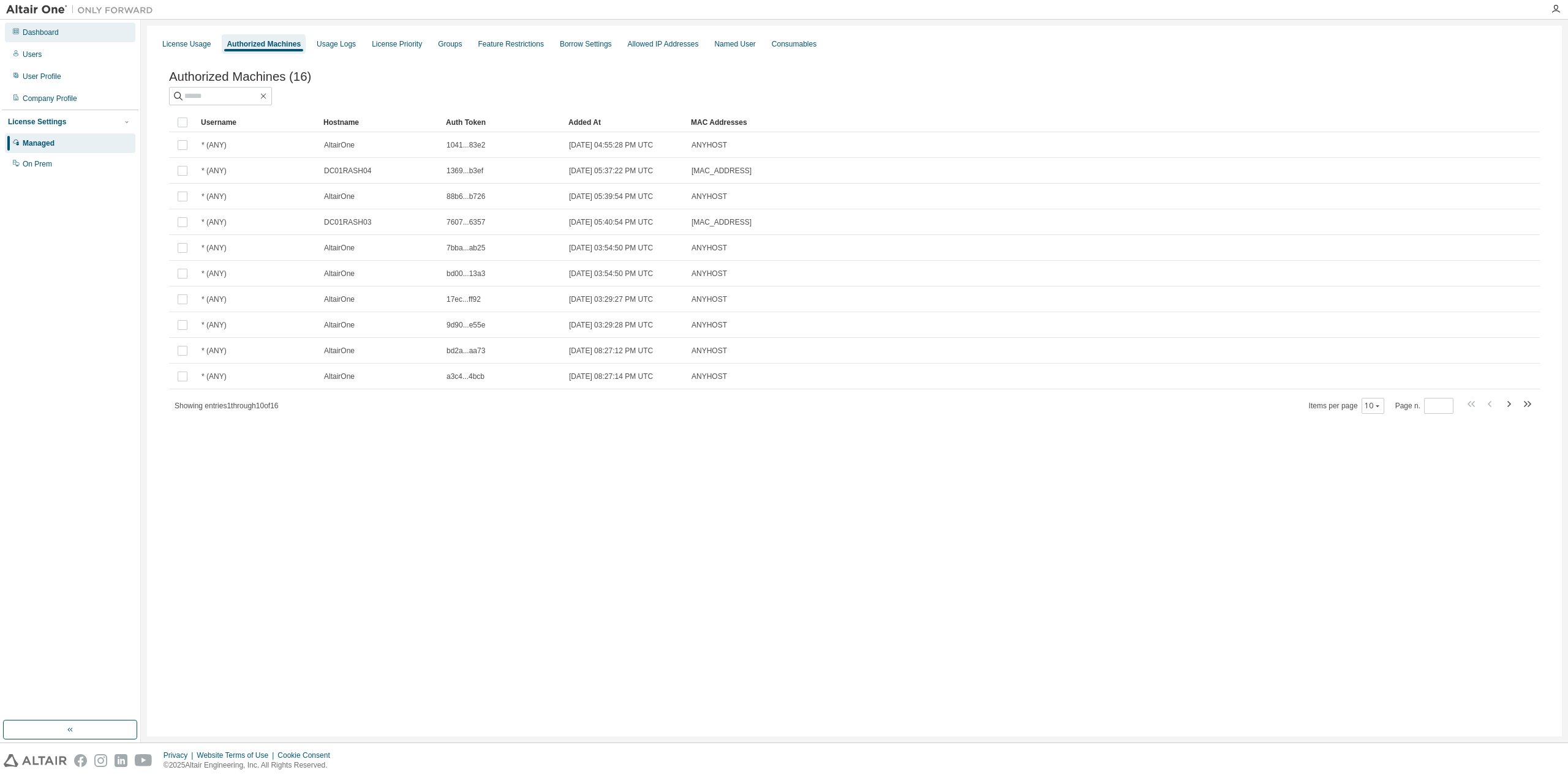
click at [51, 36] on div "Dashboard" at bounding box center [40, 33] width 36 height 10
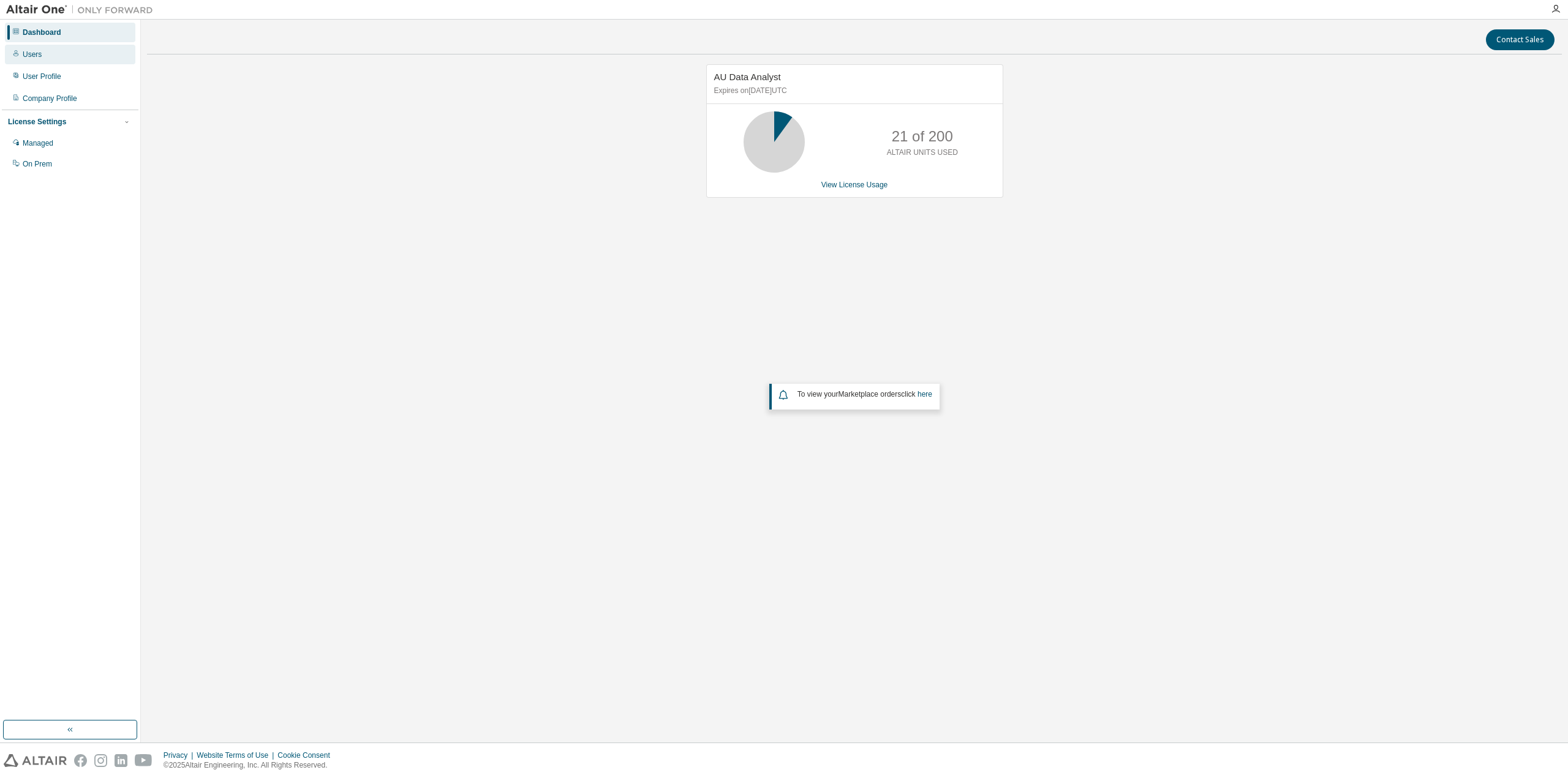
click at [45, 58] on div "Users" at bounding box center [70, 54] width 131 height 19
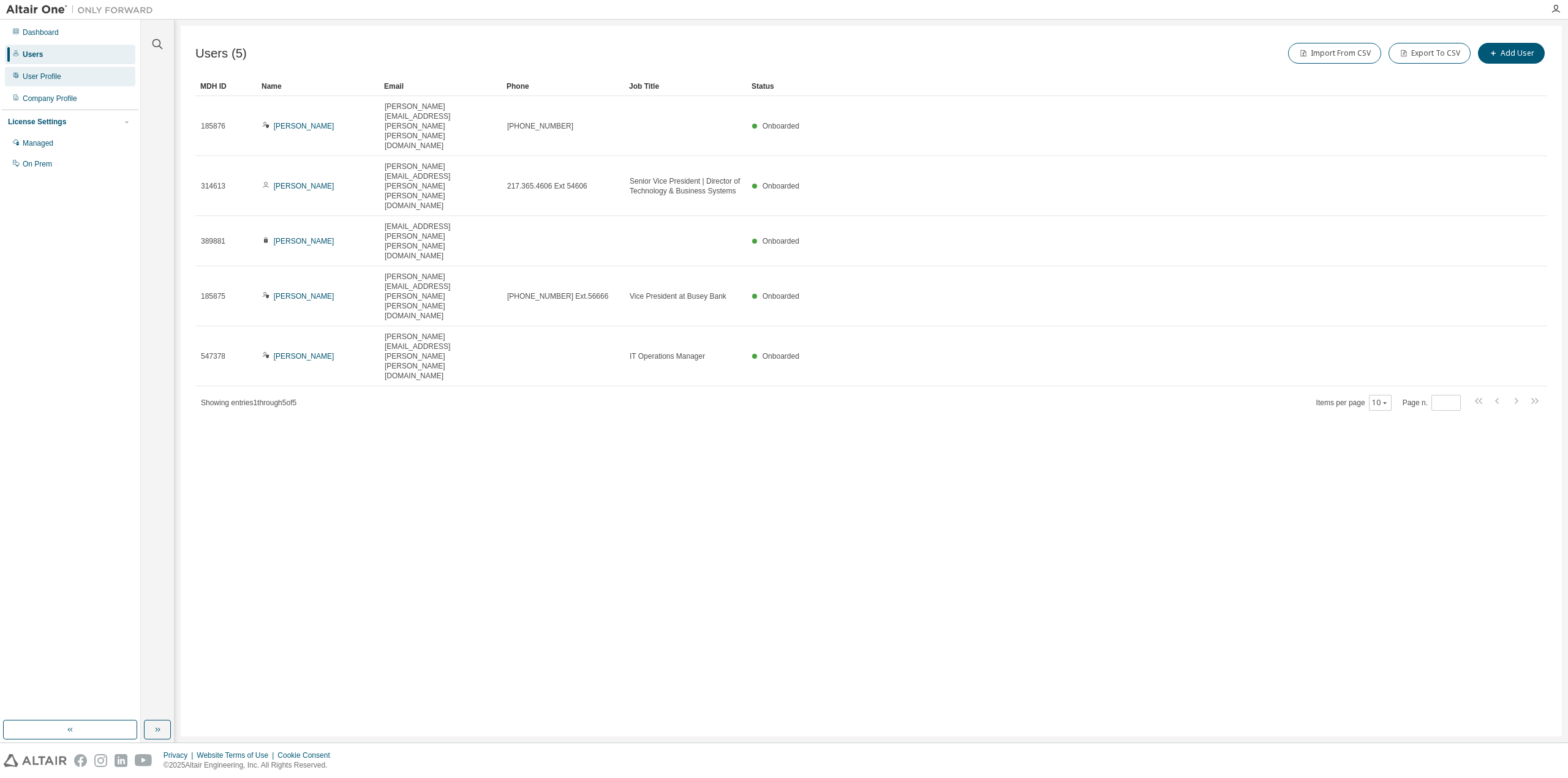
click at [57, 82] on div "User Profile" at bounding box center [70, 76] width 131 height 19
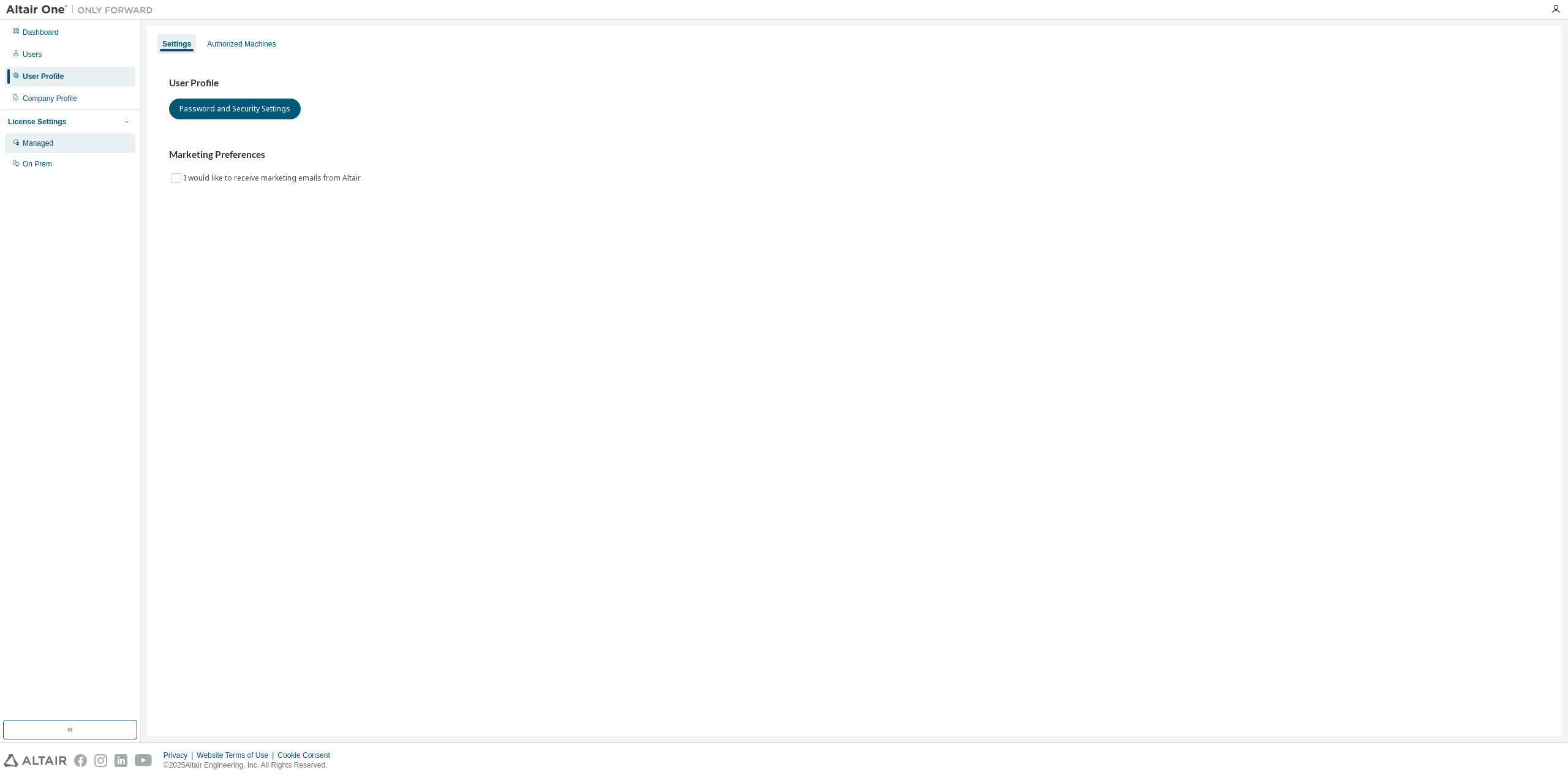
click at [49, 142] on div "Managed" at bounding box center [38, 143] width 30 height 10
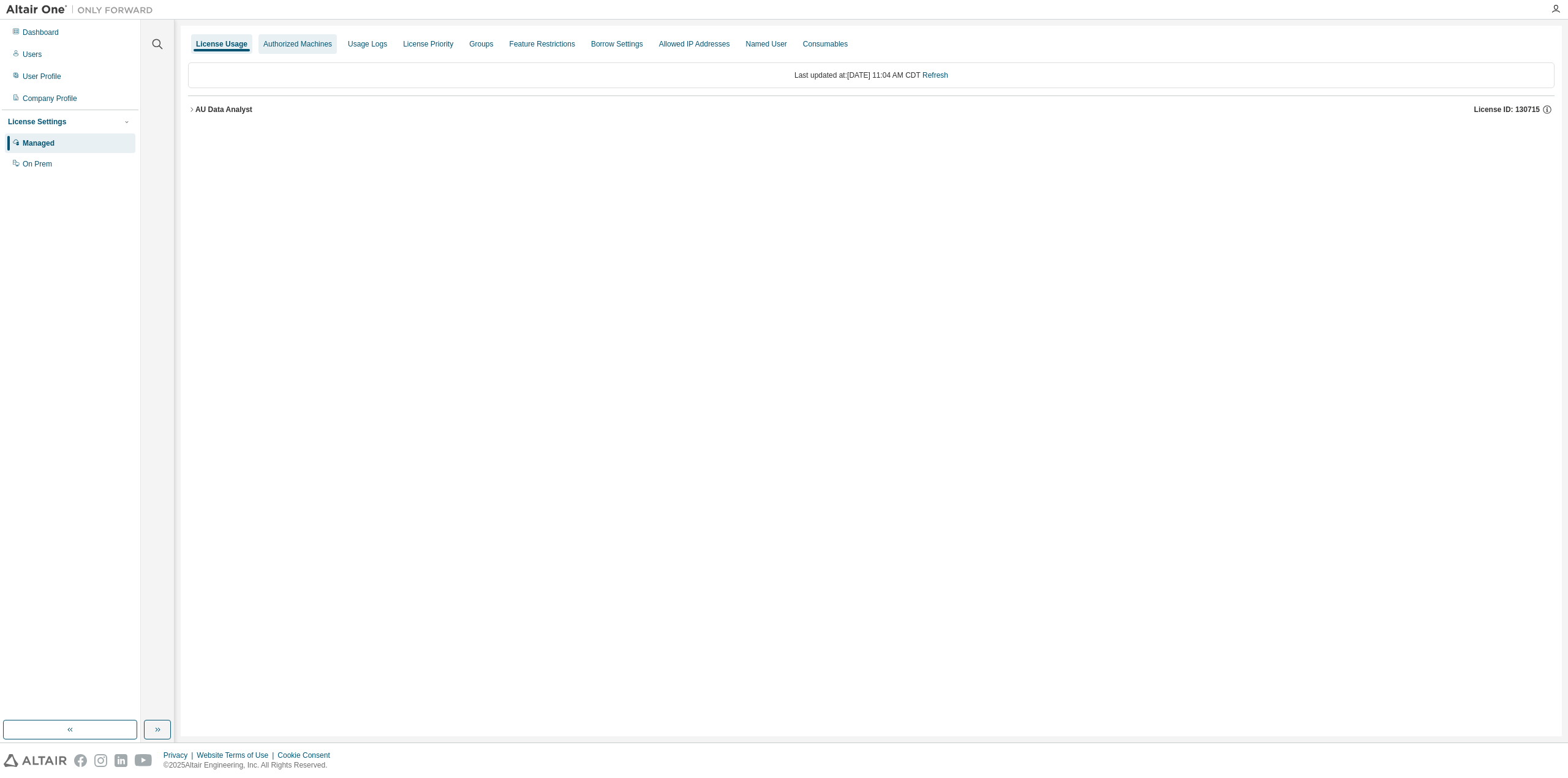
click at [288, 47] on div "Authorized Machines" at bounding box center [297, 45] width 68 height 10
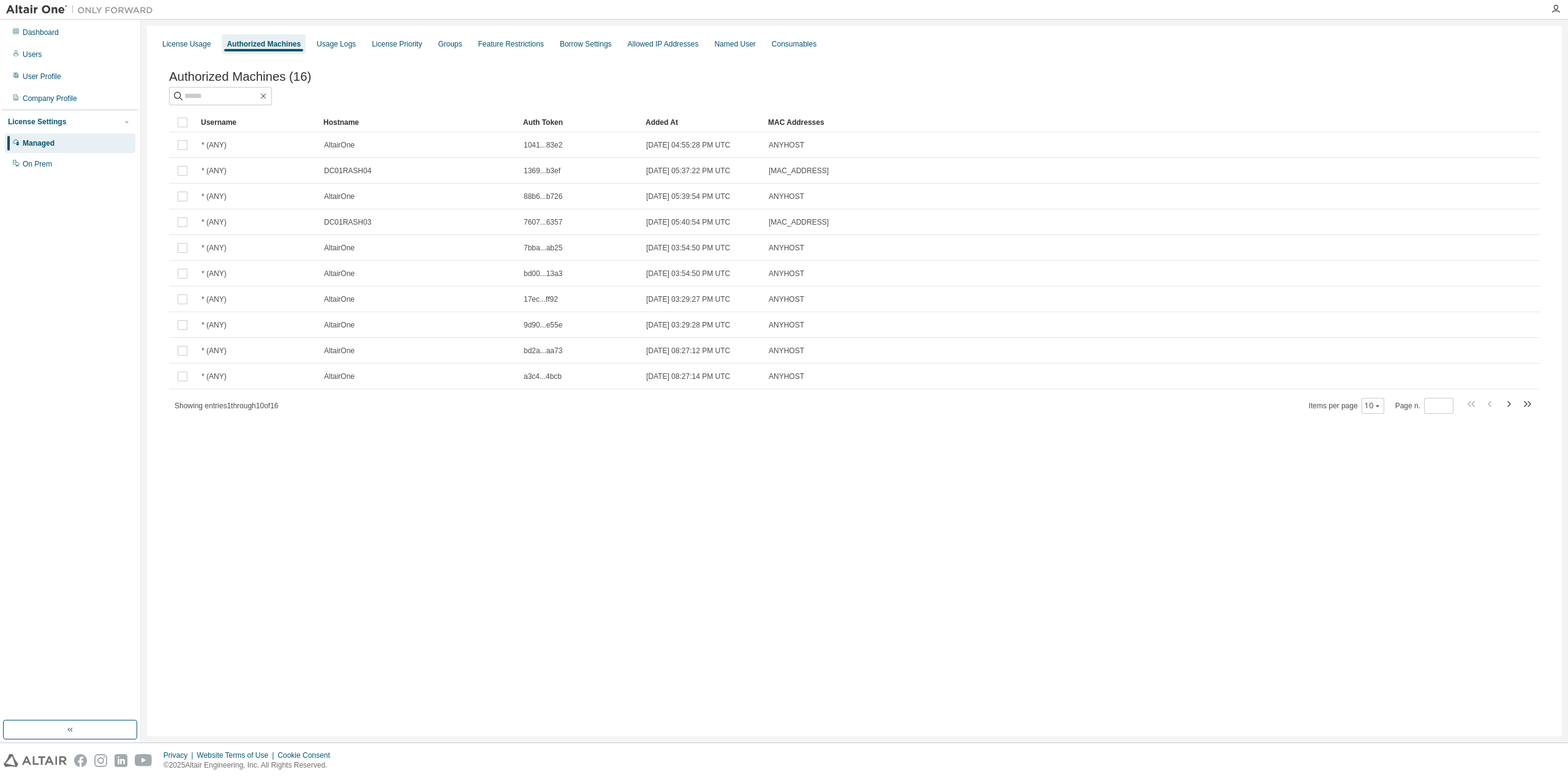
drag, startPoint x: 440, startPoint y: 120, endPoint x: 517, endPoint y: 127, distance: 77.3
click at [1513, 407] on icon "button" at bounding box center [1508, 403] width 14 height 14
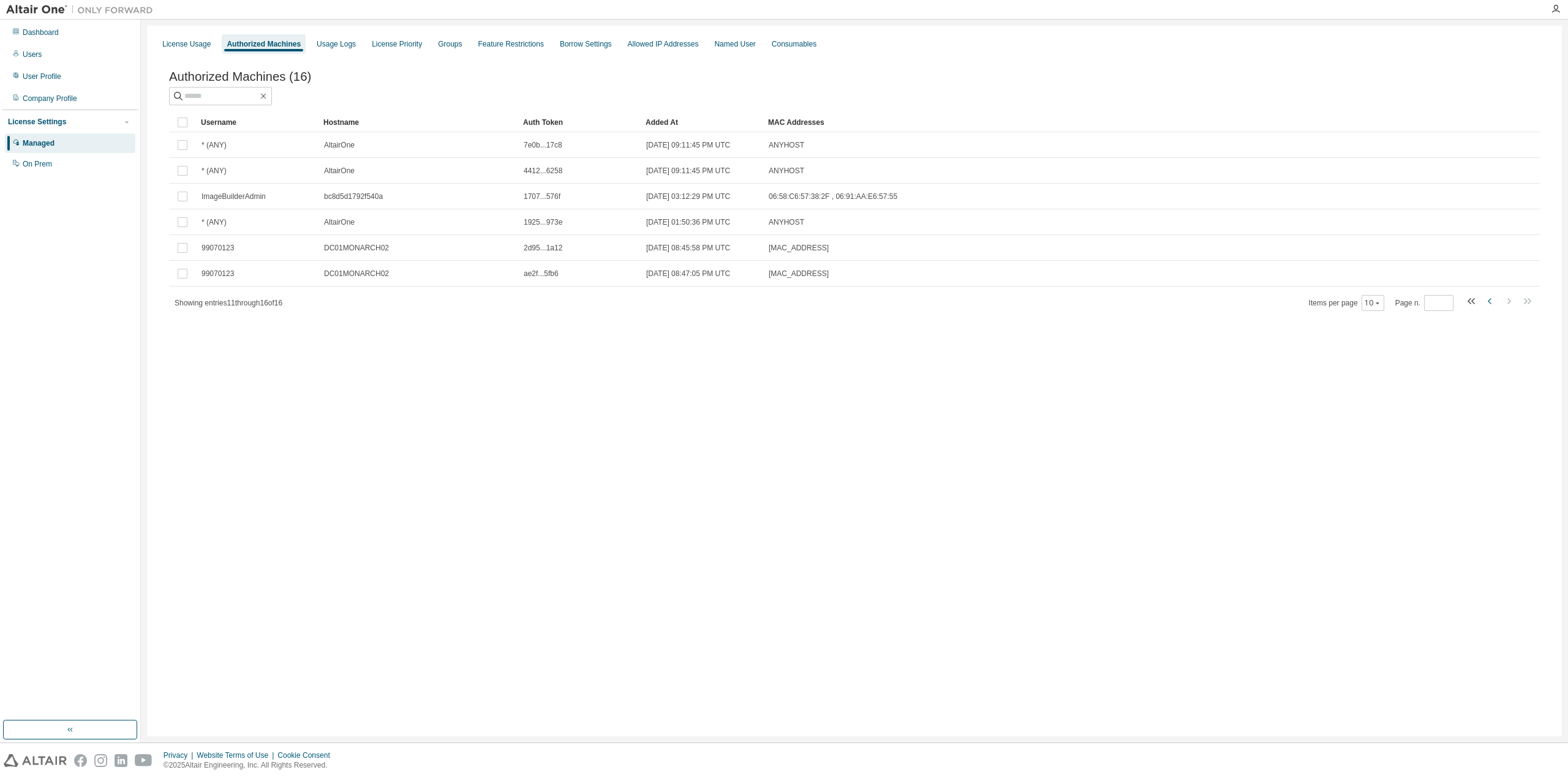
click at [1486, 306] on icon "button" at bounding box center [1490, 301] width 14 height 14
type input "*"
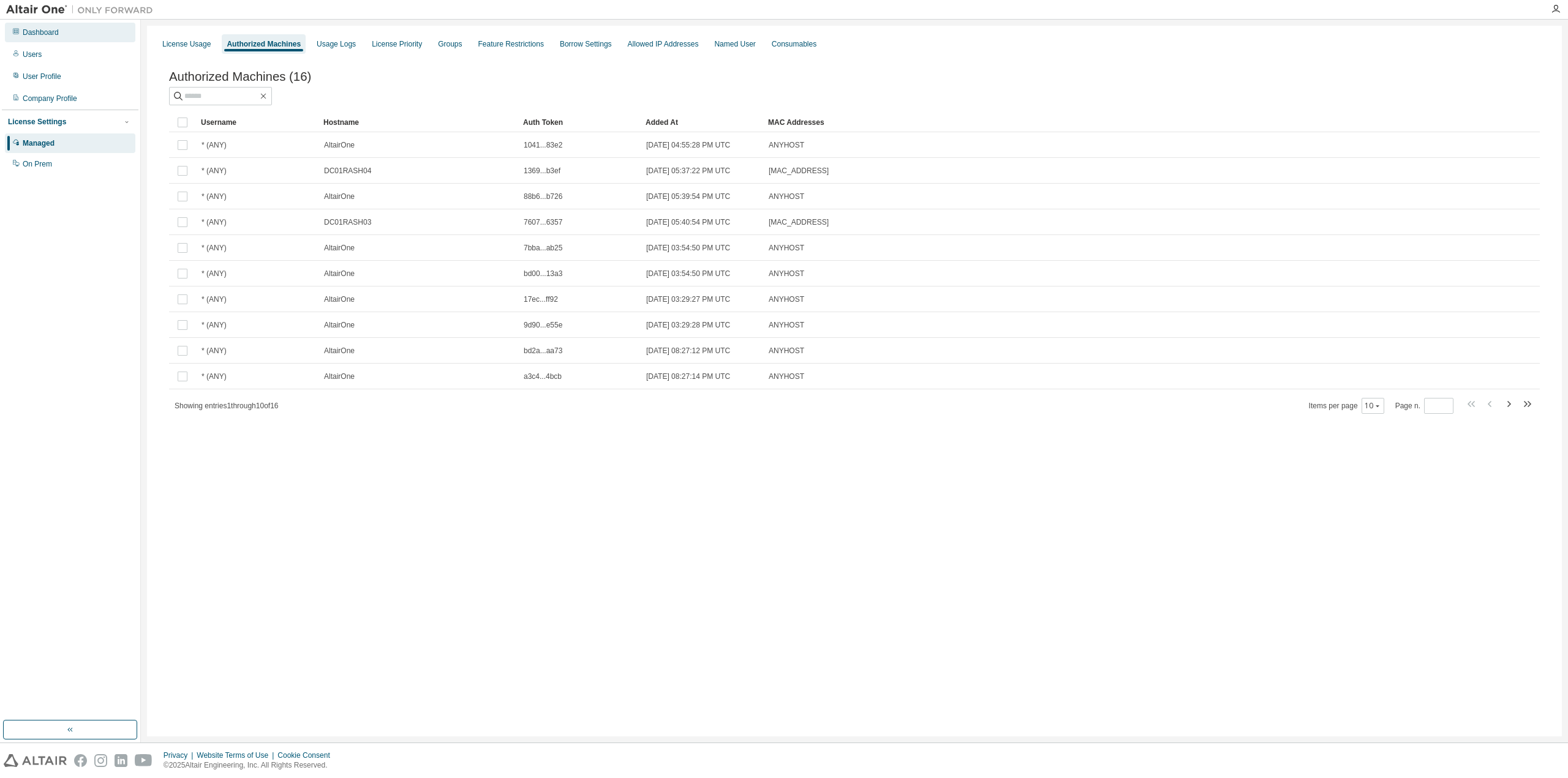
click at [28, 40] on div "Dashboard" at bounding box center [70, 32] width 131 height 19
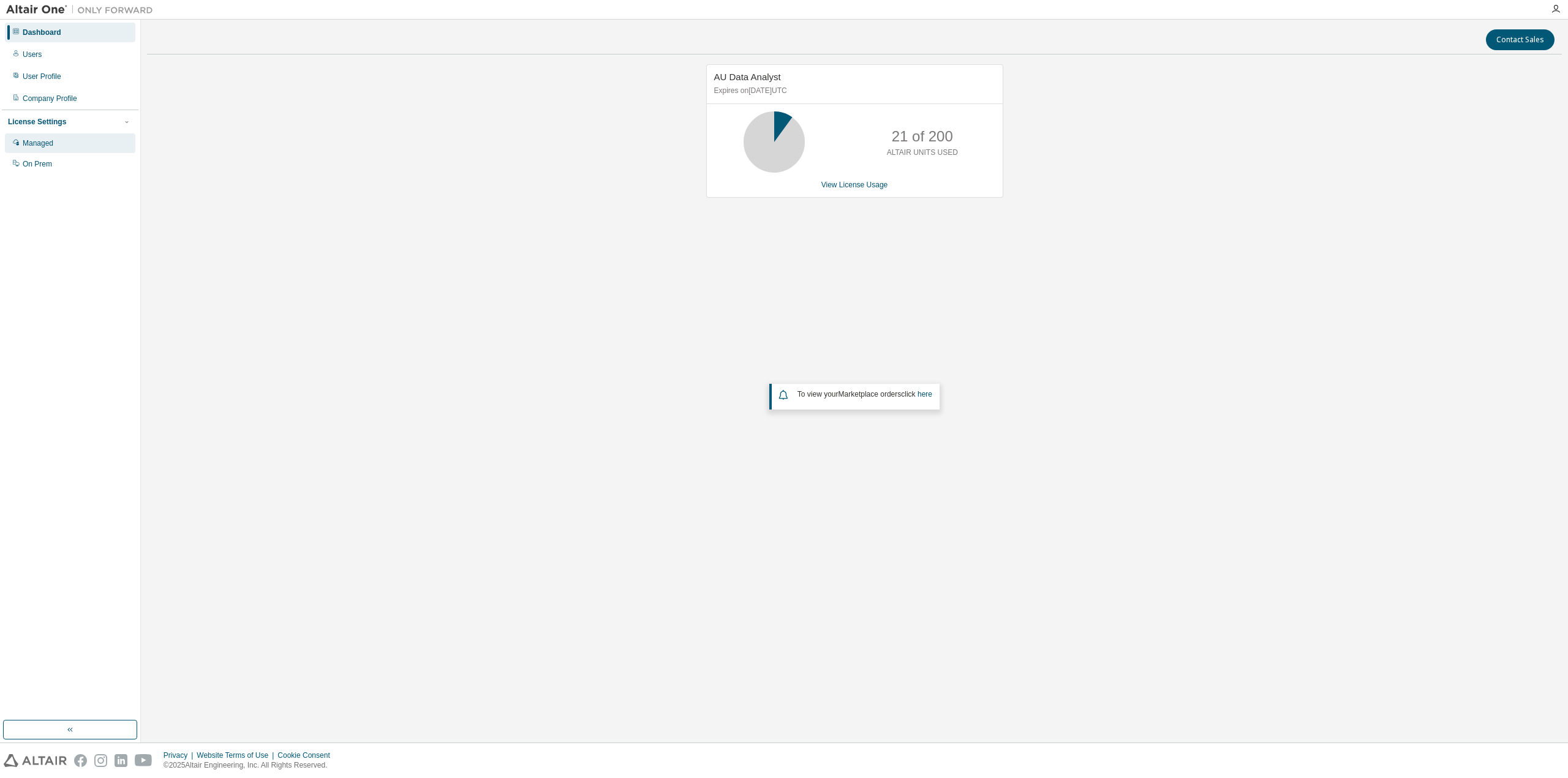
click at [54, 149] on div "Managed" at bounding box center [70, 143] width 131 height 19
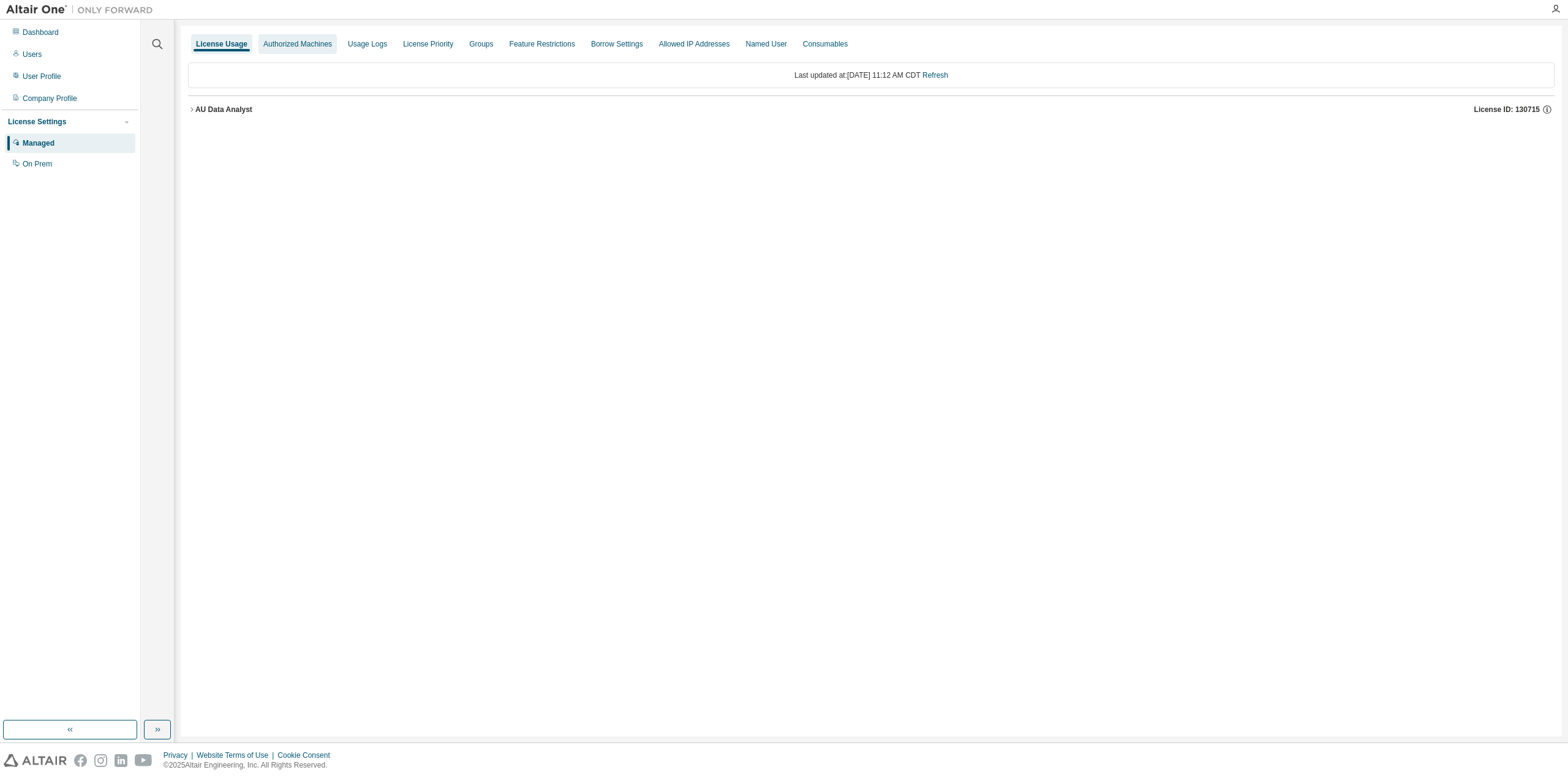
click at [276, 45] on div "Authorized Machines" at bounding box center [297, 45] width 68 height 10
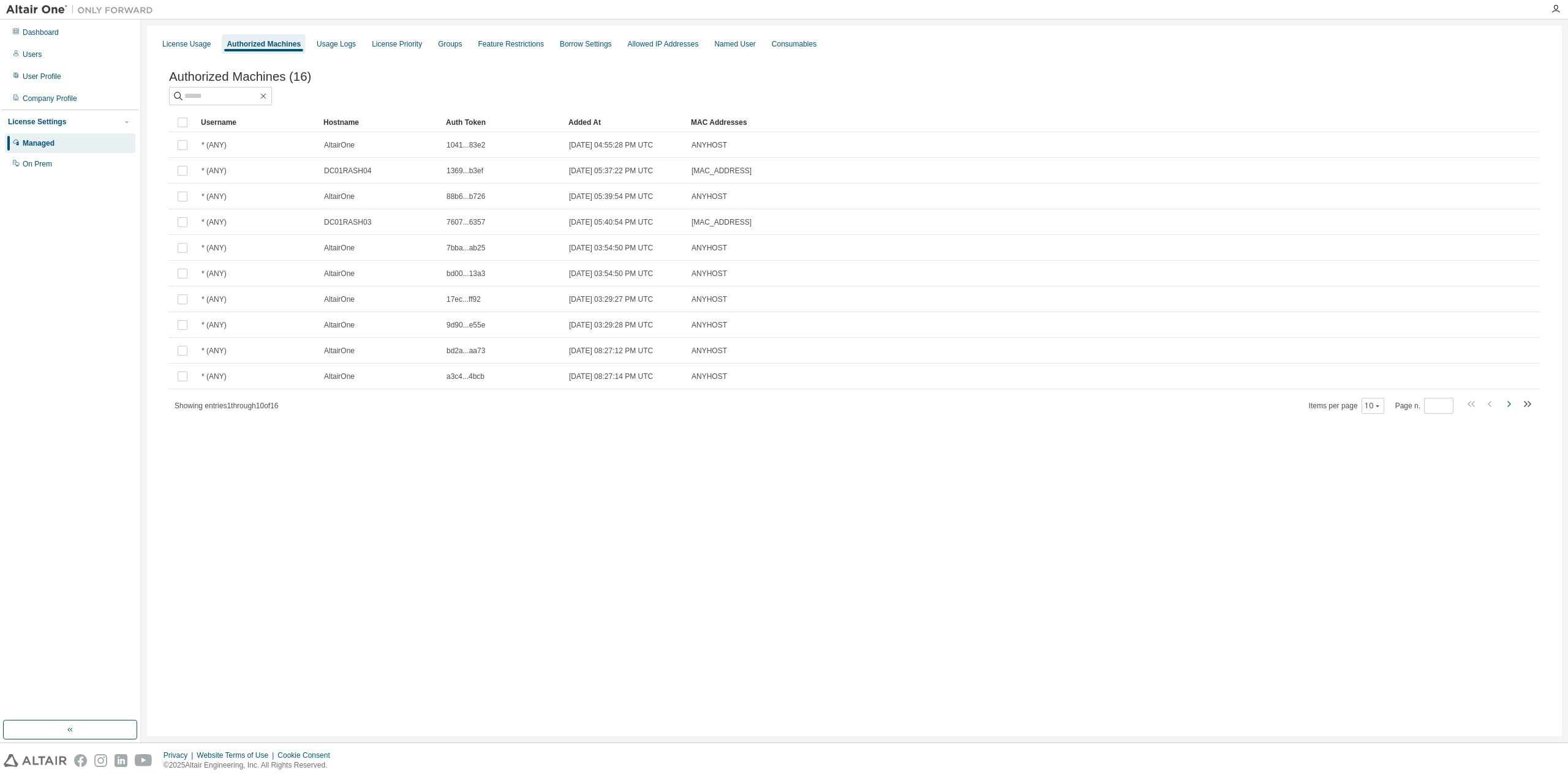
click at [1509, 406] on icon "button" at bounding box center [1508, 403] width 14 height 14
type input "*"
